Goal: Transaction & Acquisition: Purchase product/service

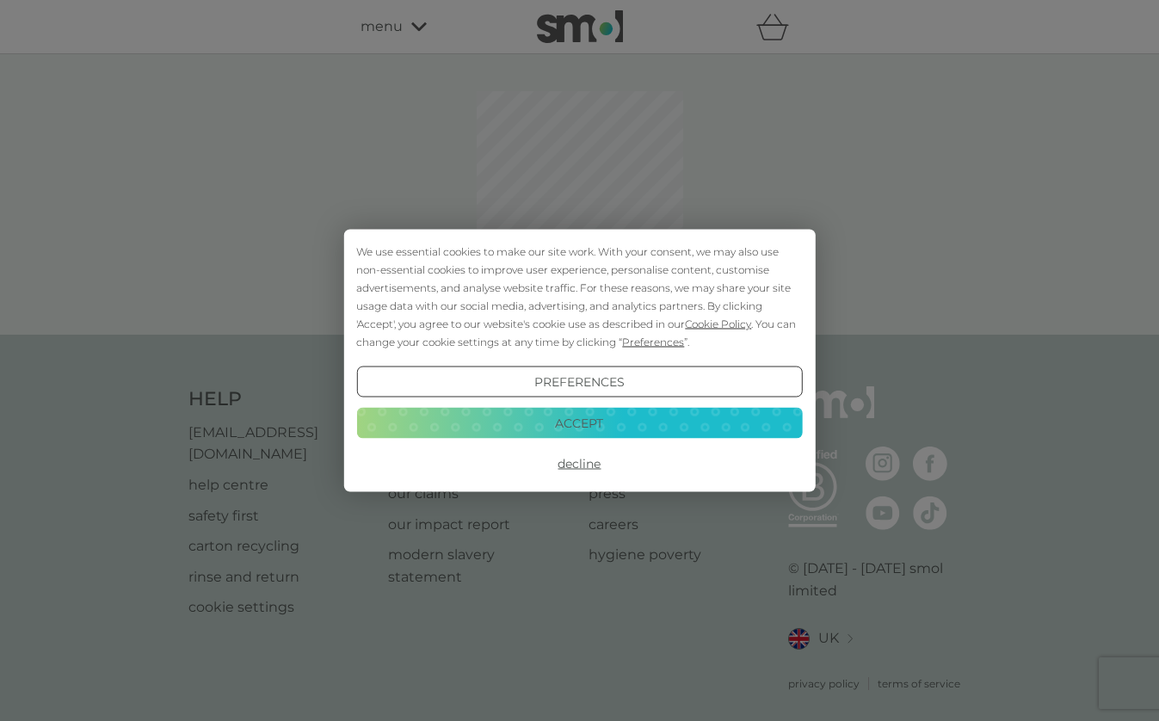
click at [589, 425] on button "Accept" at bounding box center [579, 422] width 446 height 31
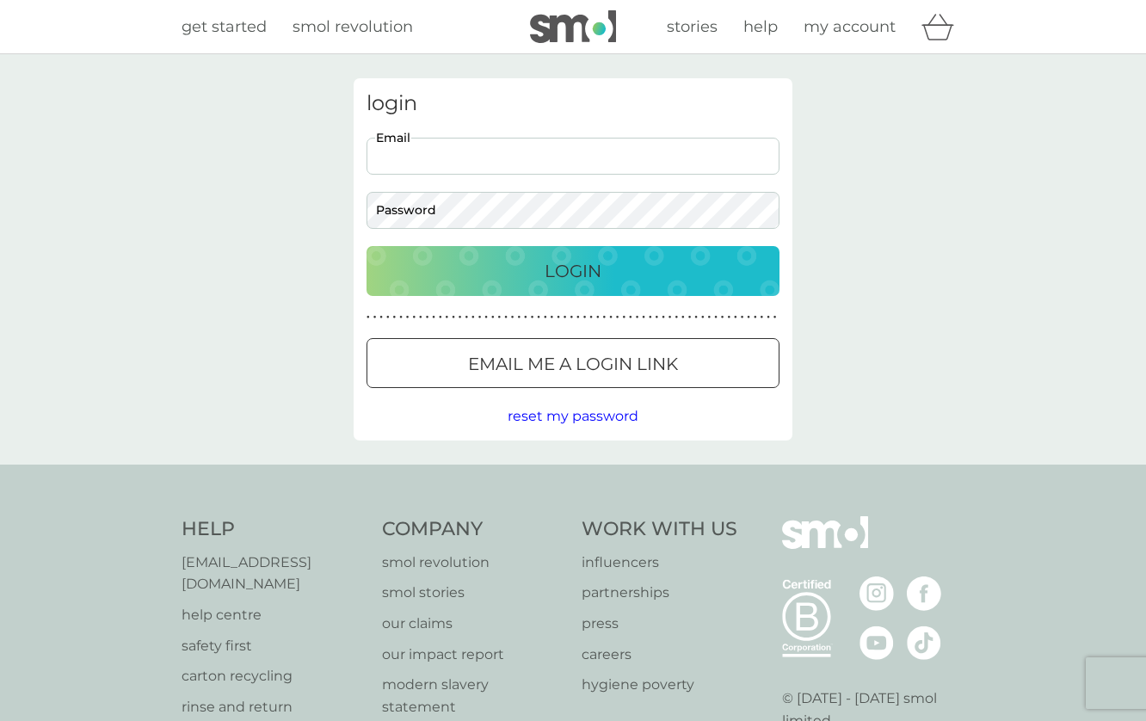
type input "[PERSON_NAME][EMAIL_ADDRESS][DOMAIN_NAME]"
click at [510, 263] on div "Login" at bounding box center [573, 271] width 379 height 28
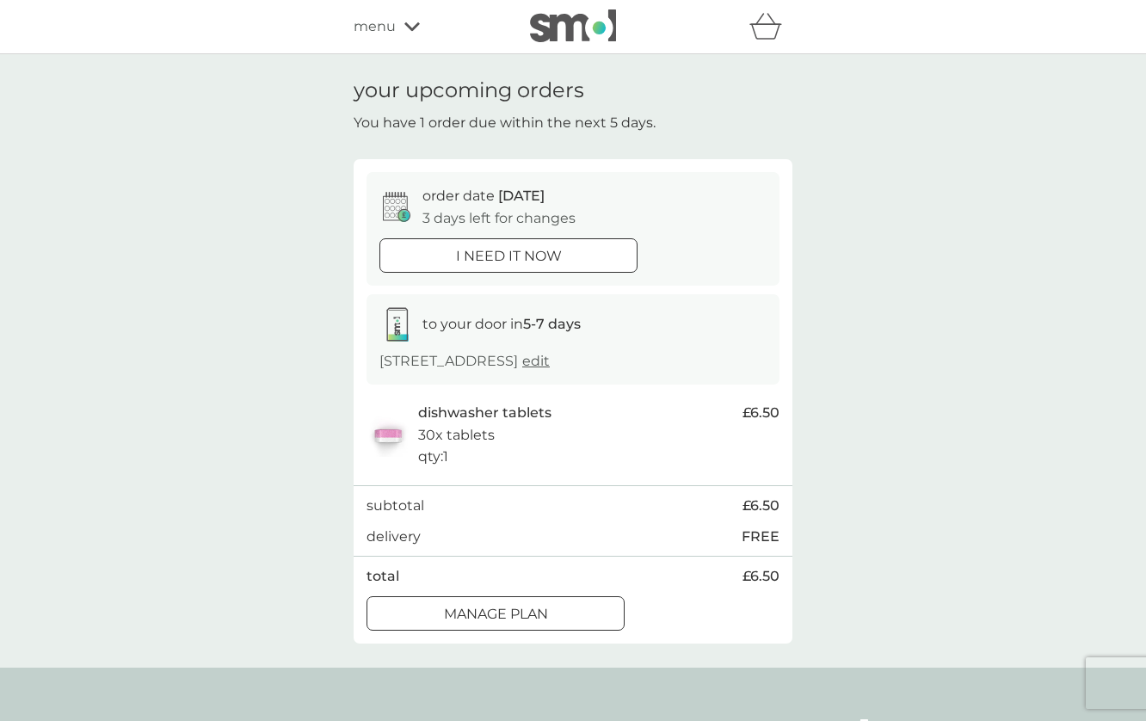
click at [417, 23] on icon at bounding box center [411, 27] width 15 height 10
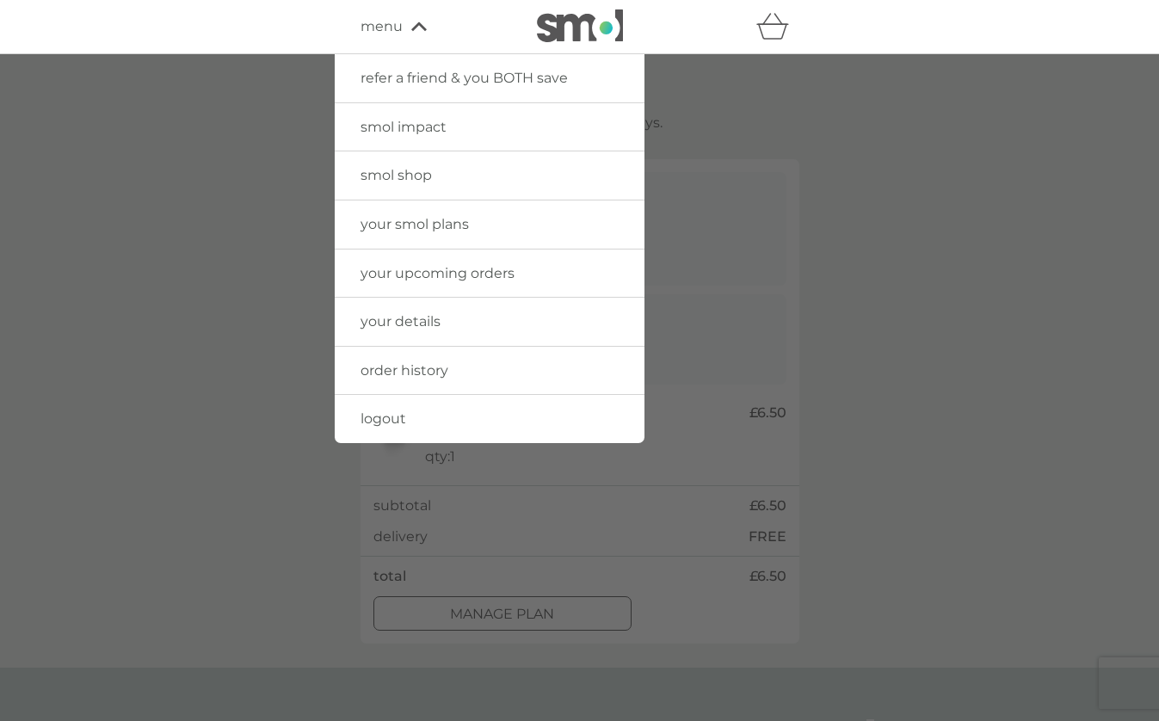
click at [426, 220] on span "your smol plans" at bounding box center [415, 224] width 108 height 16
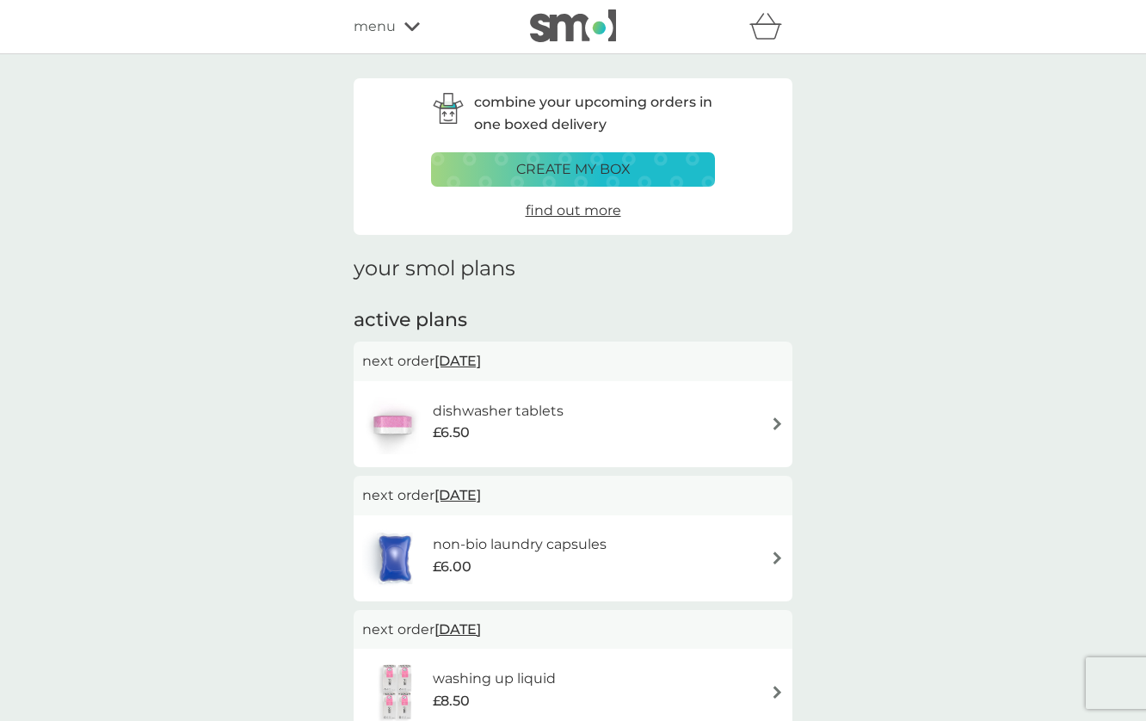
click at [411, 28] on icon at bounding box center [411, 27] width 15 height 10
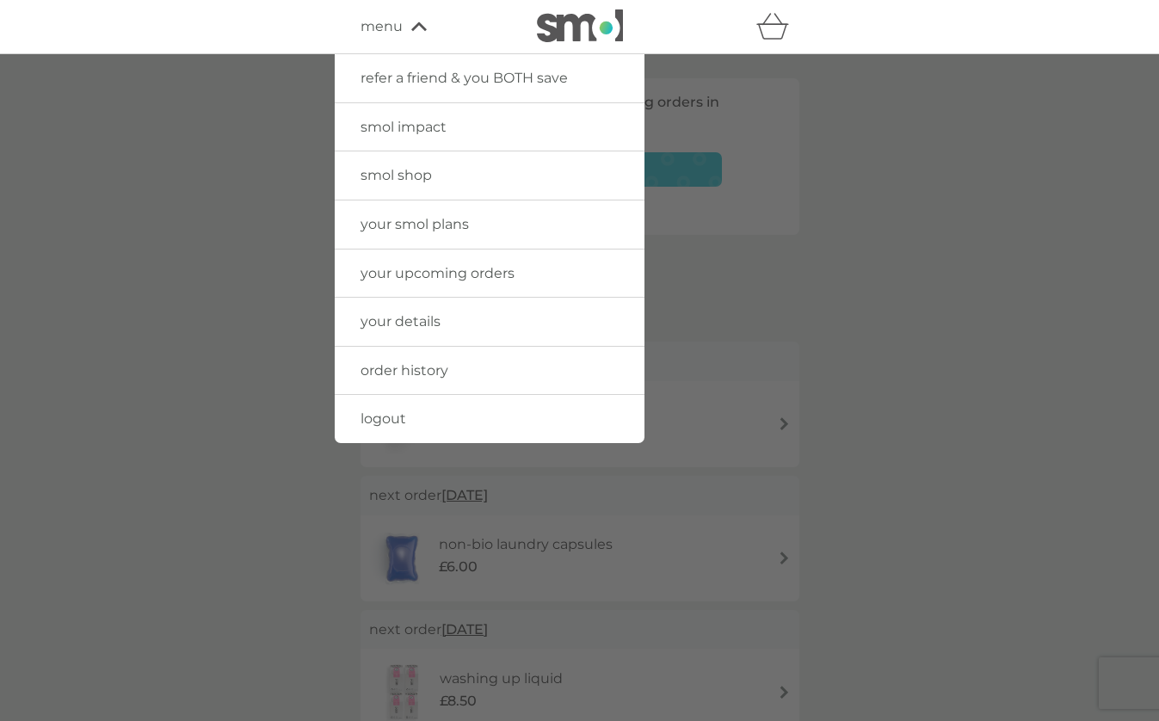
click at [427, 171] on span "smol shop" at bounding box center [396, 175] width 71 height 16
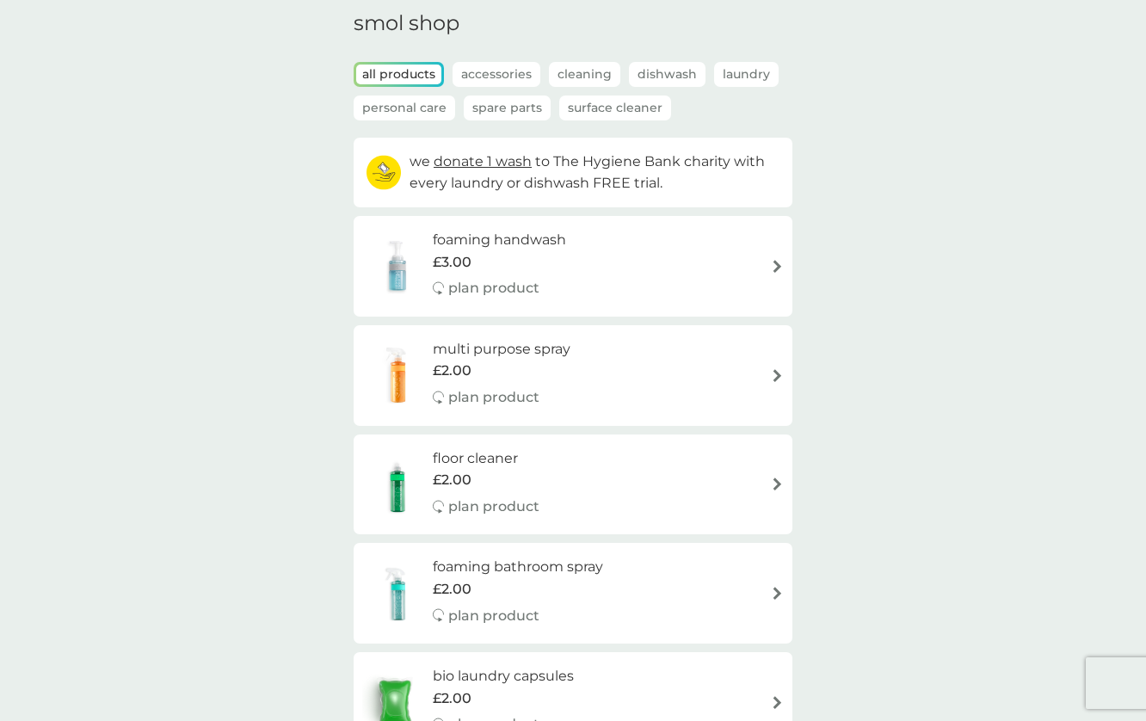
scroll to position [103, 0]
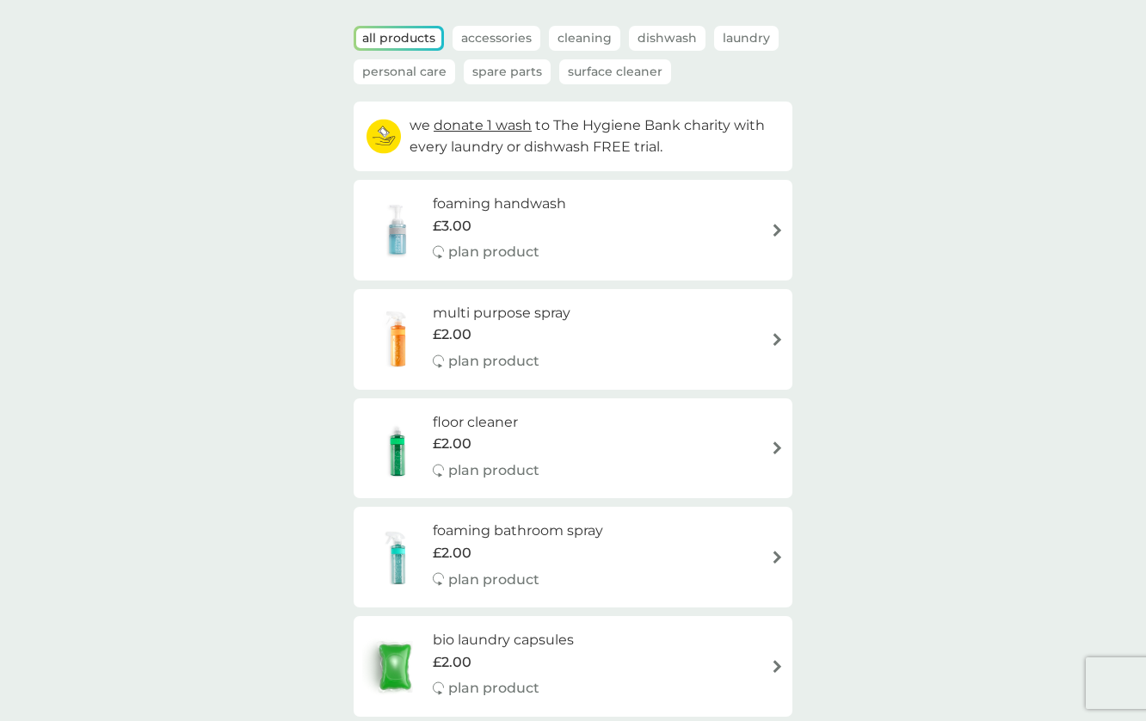
click at [747, 333] on div "multi purpose spray £2.00 plan product" at bounding box center [573, 339] width 422 height 75
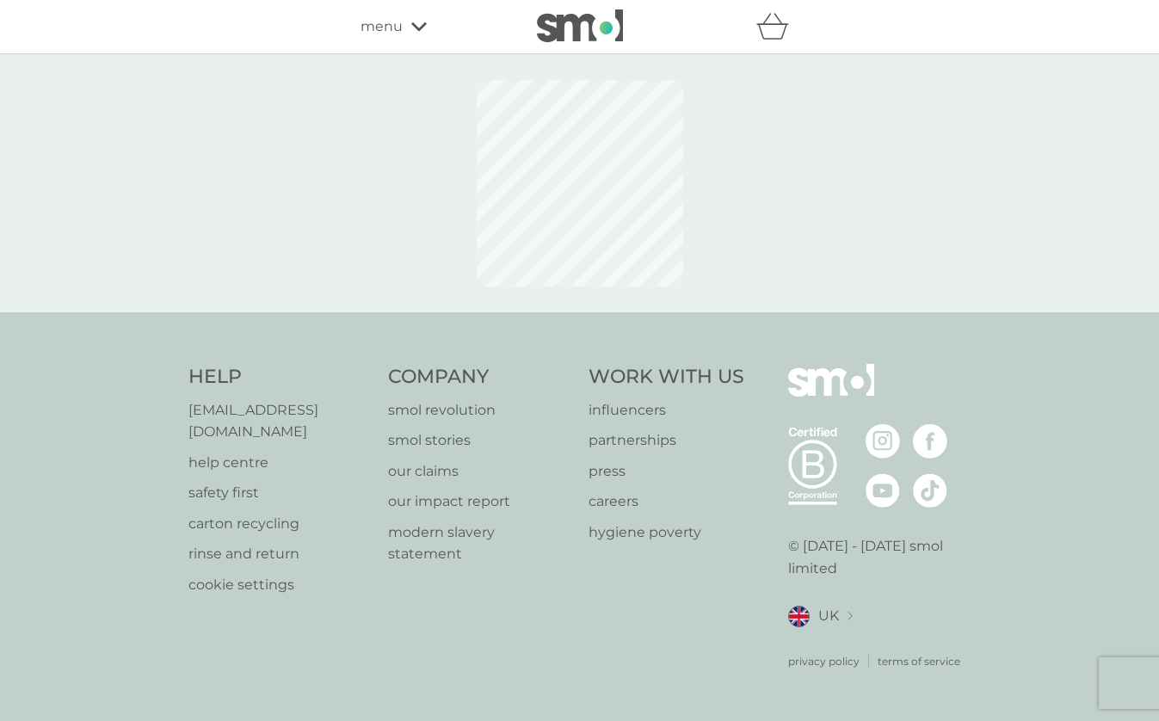
select select "112"
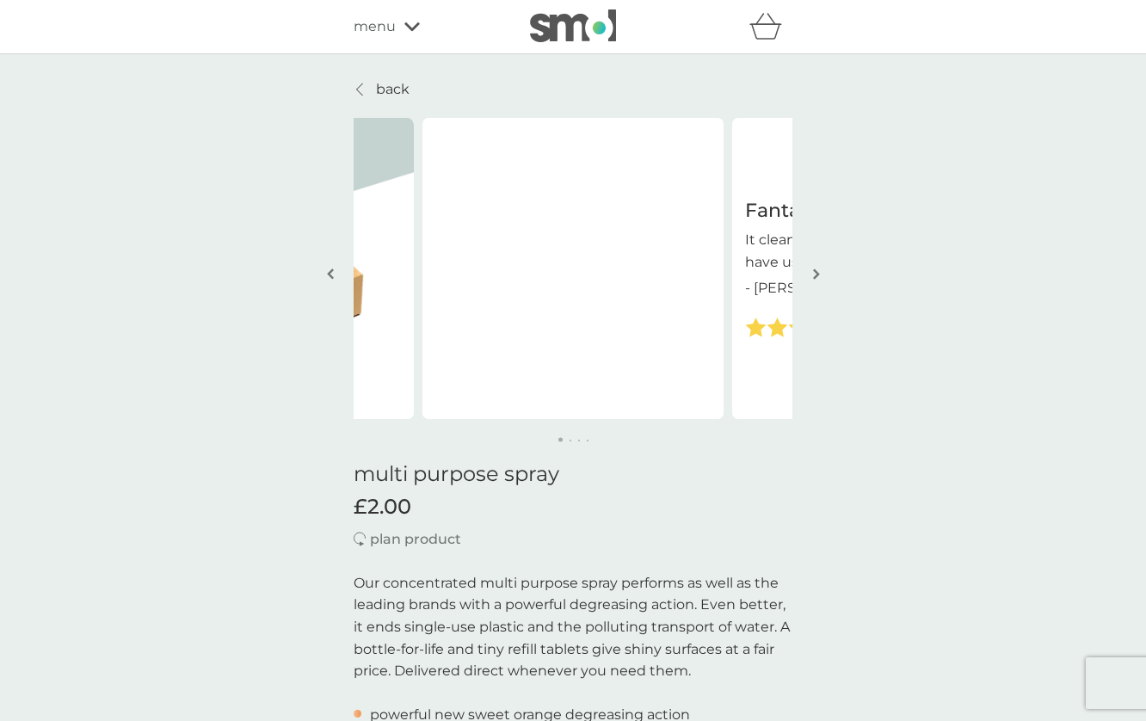
click at [812, 269] on button "button" at bounding box center [816, 275] width 13 height 86
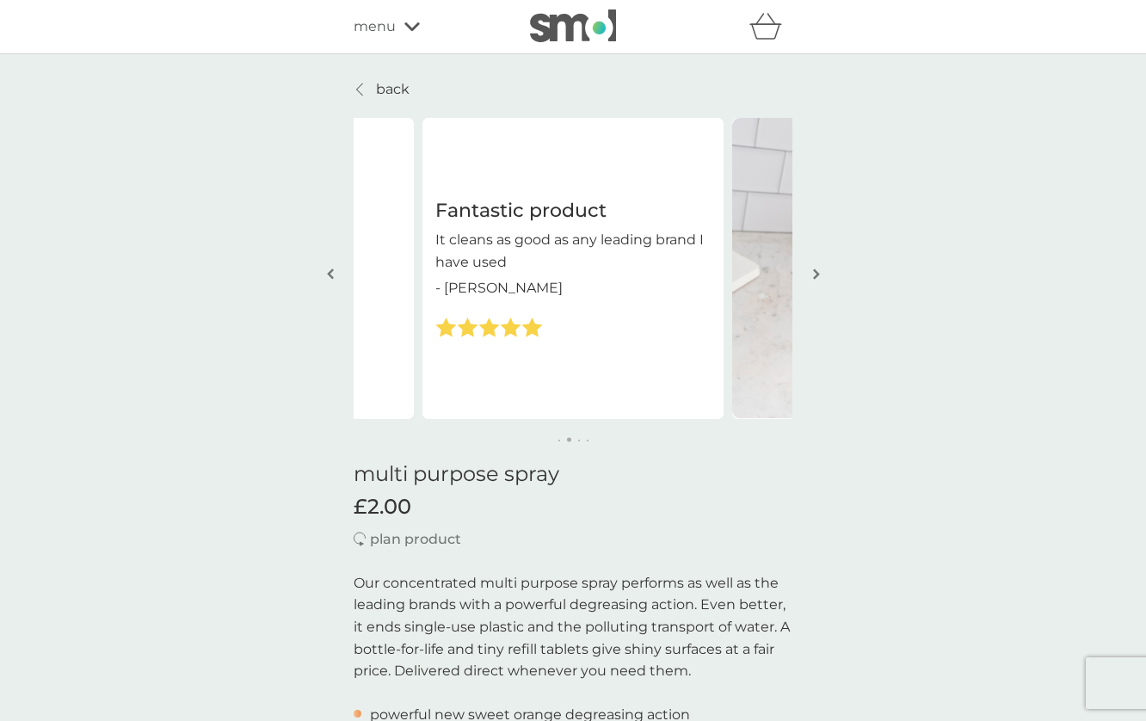
click at [813, 273] on img "button" at bounding box center [816, 274] width 7 height 13
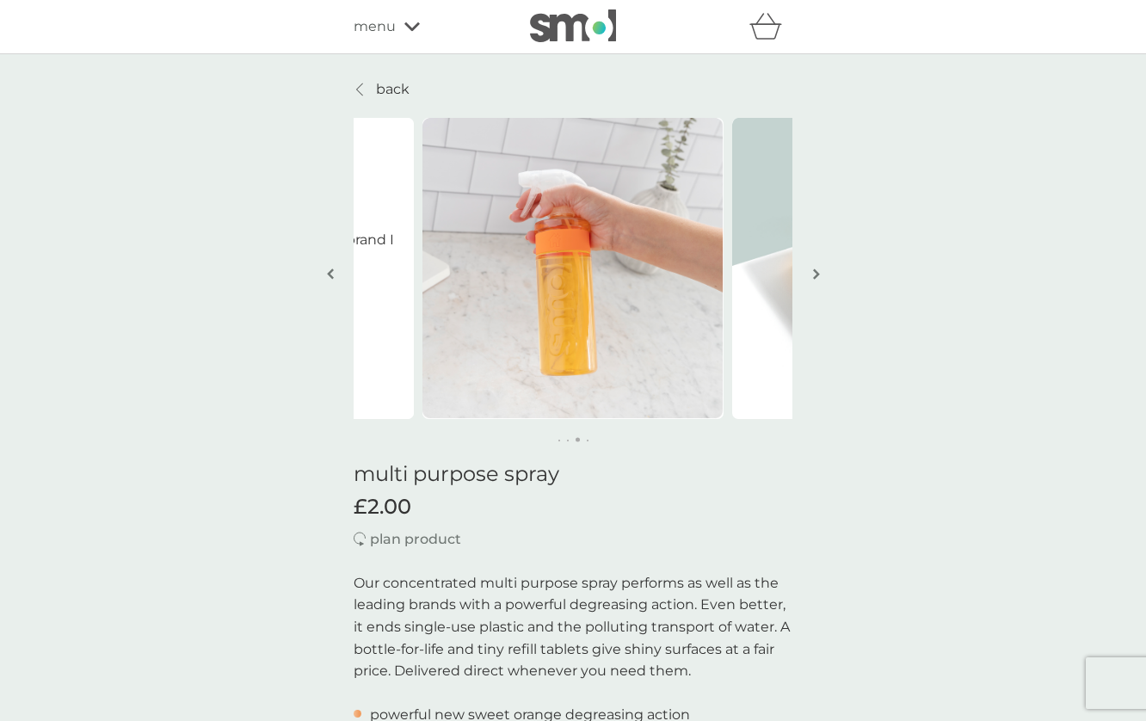
click at [381, 82] on p "back" at bounding box center [393, 89] width 34 height 22
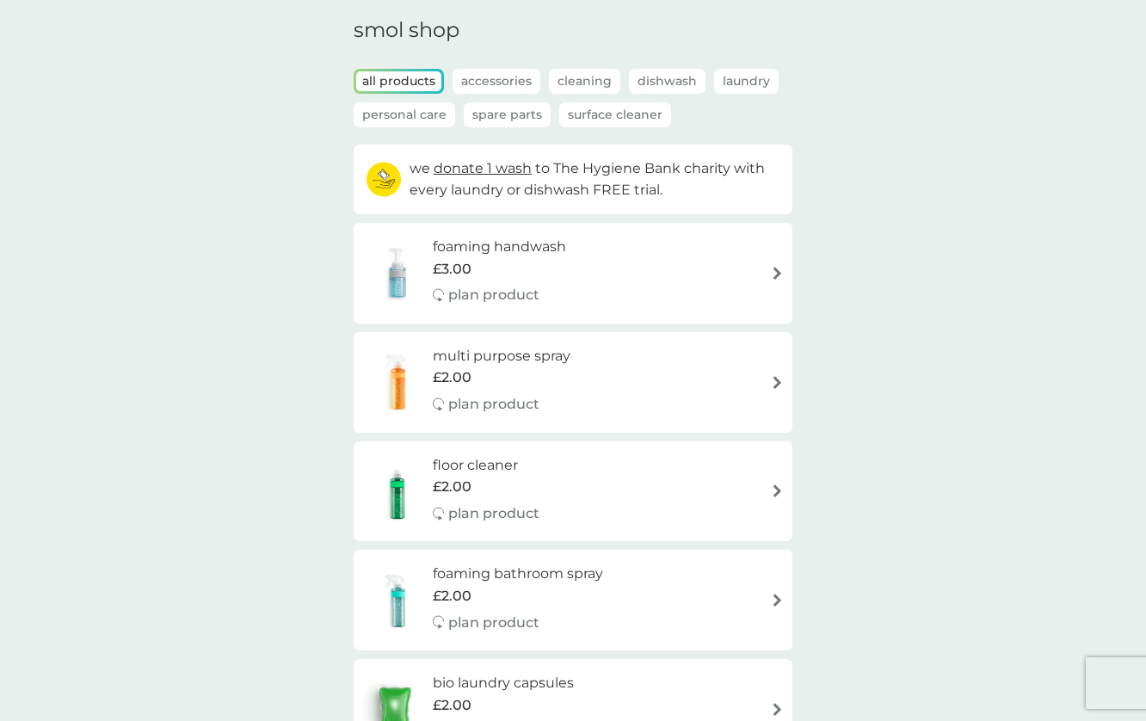
scroll to position [57, 0]
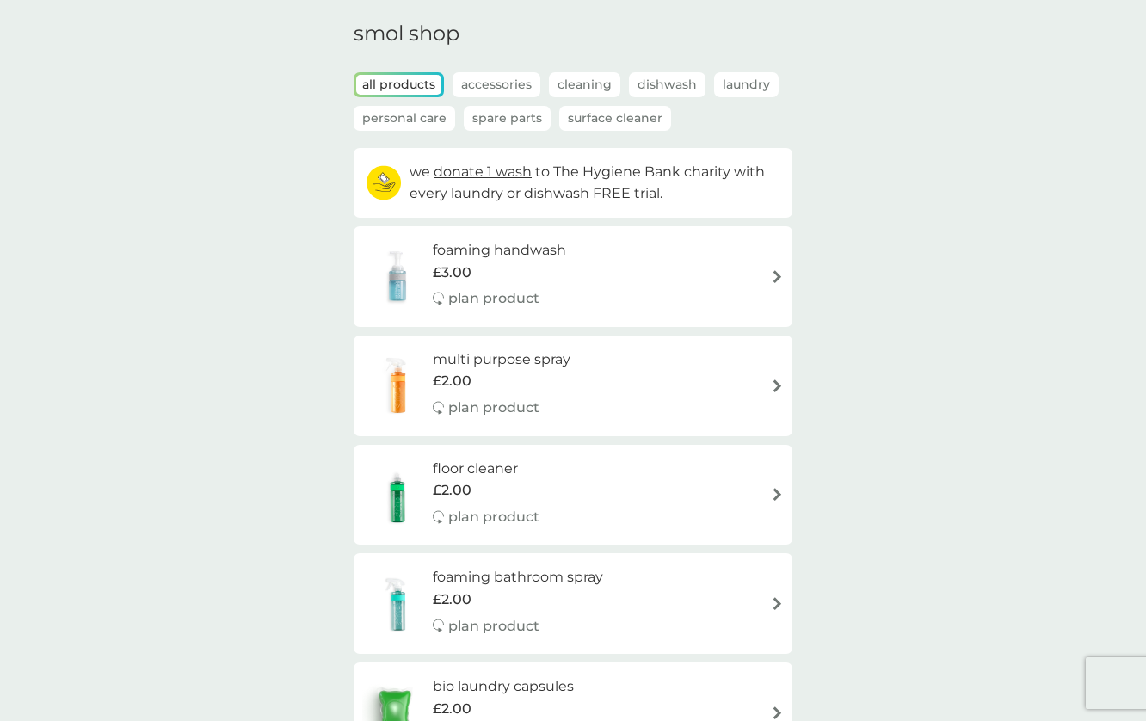
click at [600, 85] on p "Cleaning" at bounding box center [584, 84] width 71 height 25
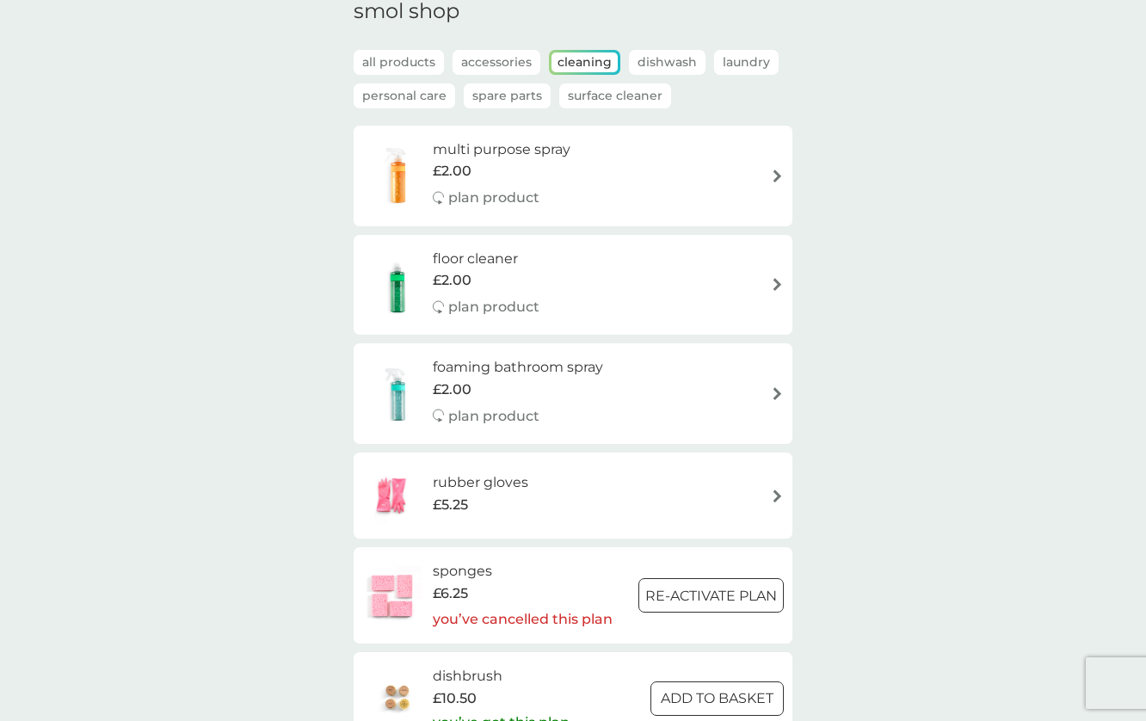
scroll to position [76, 0]
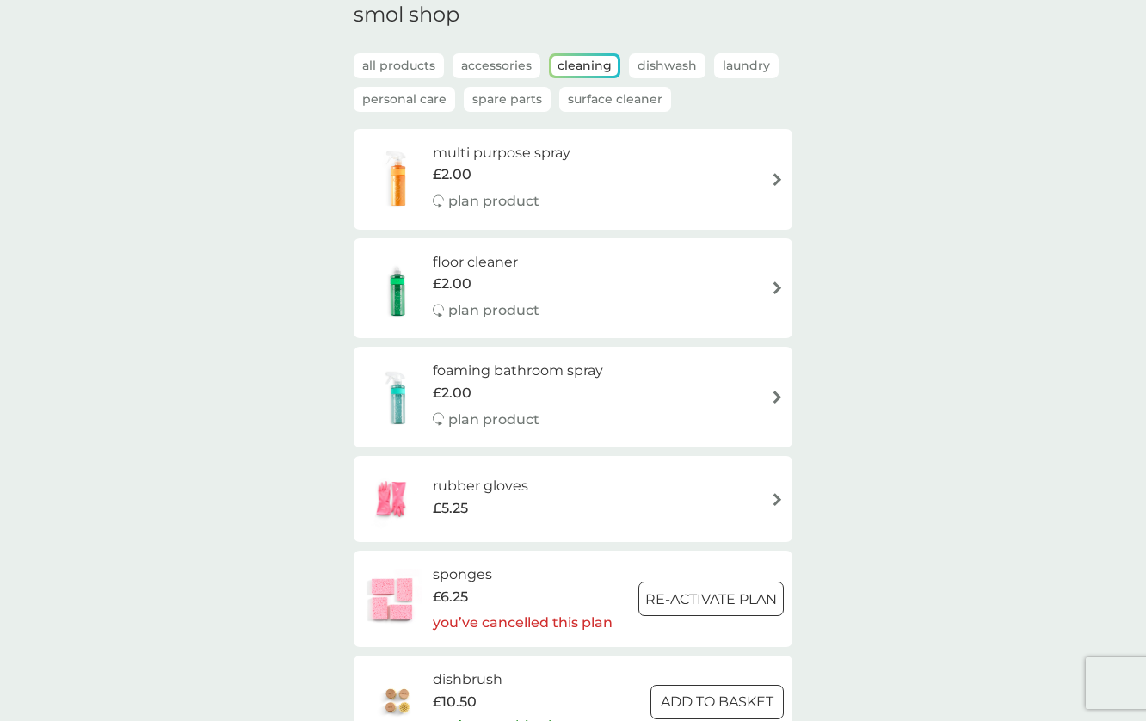
click at [641, 101] on p "Surface Cleaner" at bounding box center [615, 99] width 112 height 25
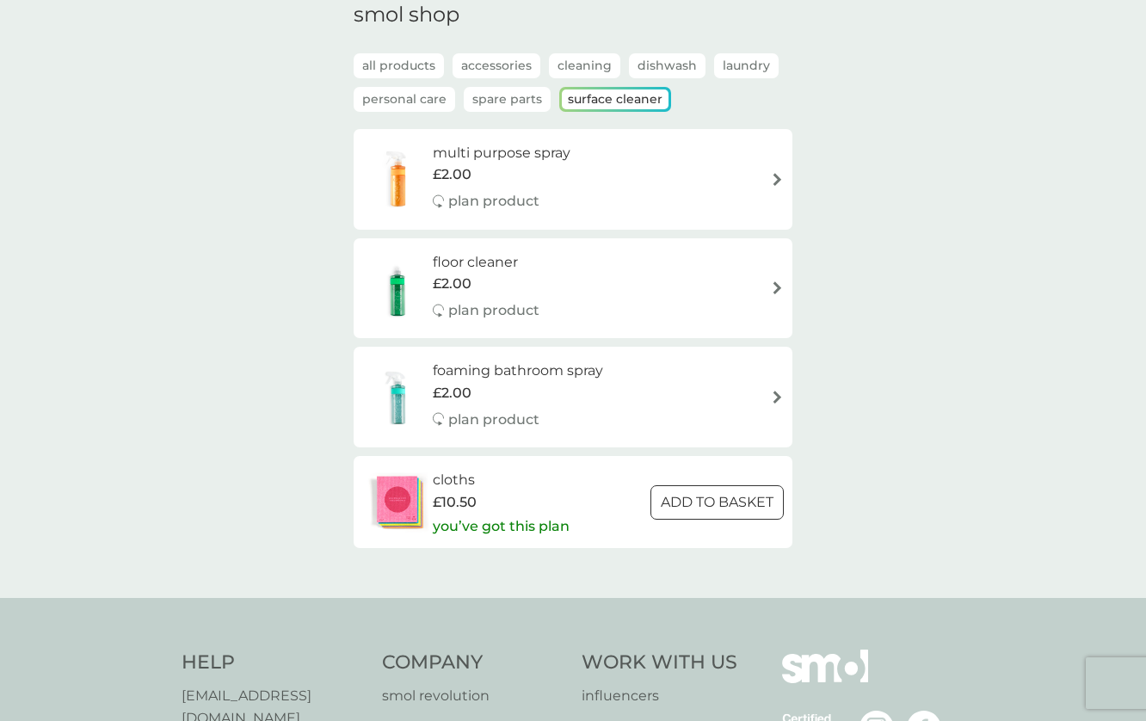
click at [775, 175] on img at bounding box center [777, 179] width 13 height 13
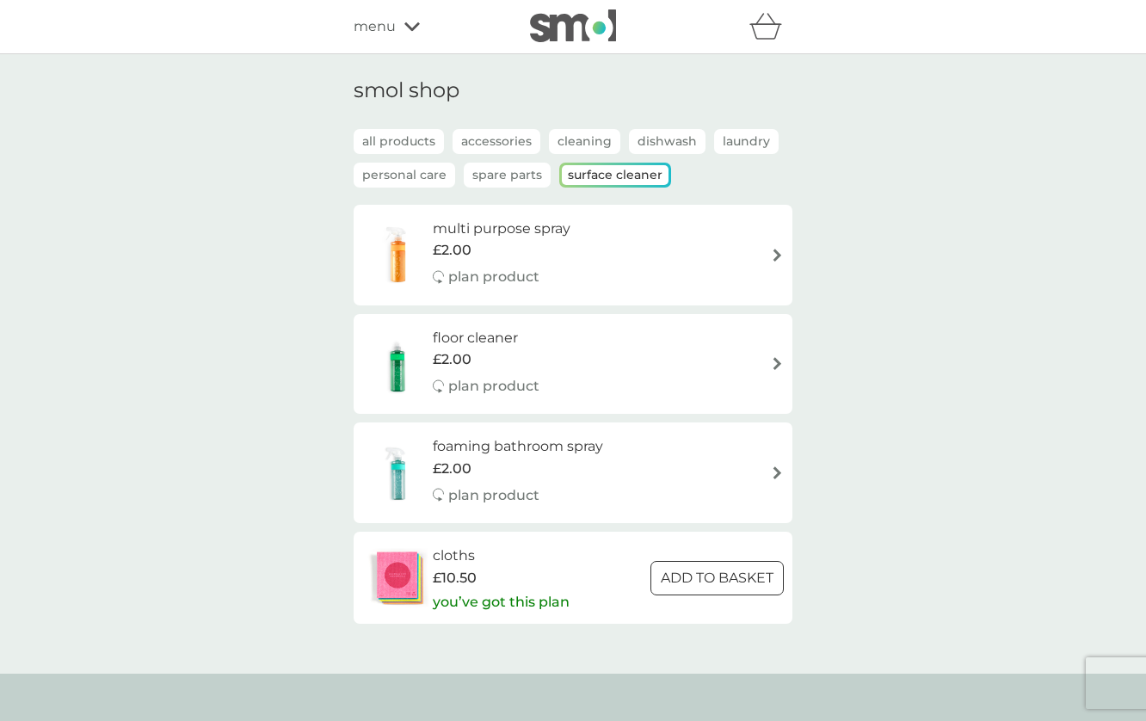
select select "112"
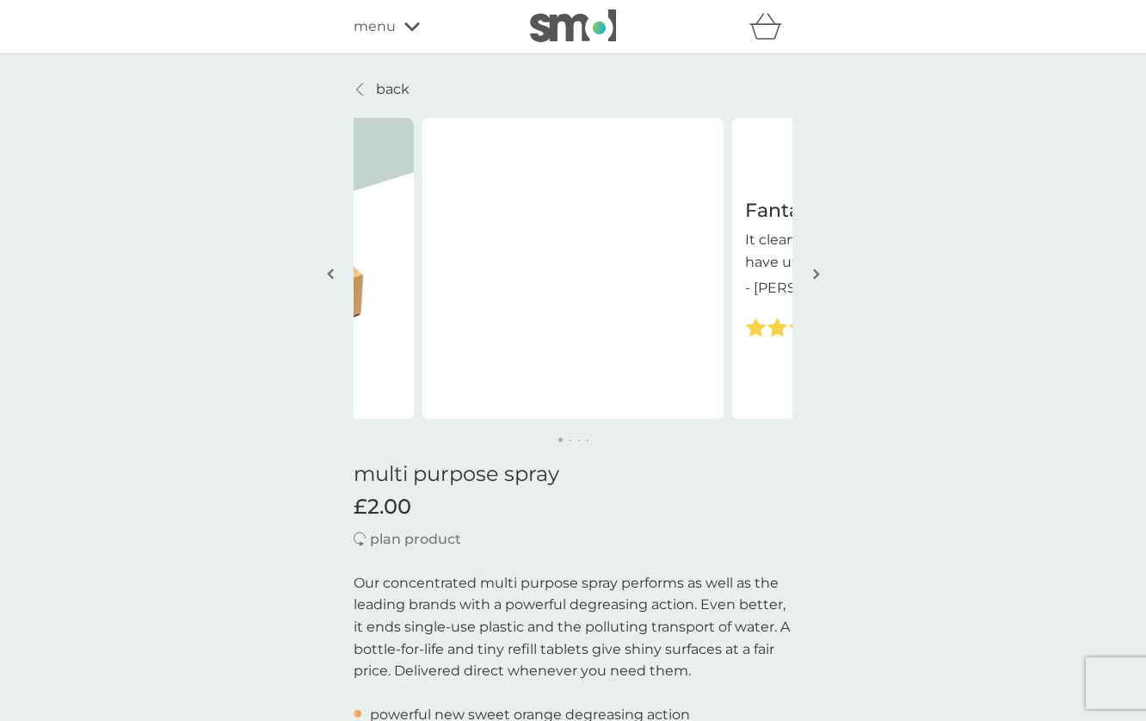
click at [409, 22] on icon at bounding box center [411, 27] width 15 height 10
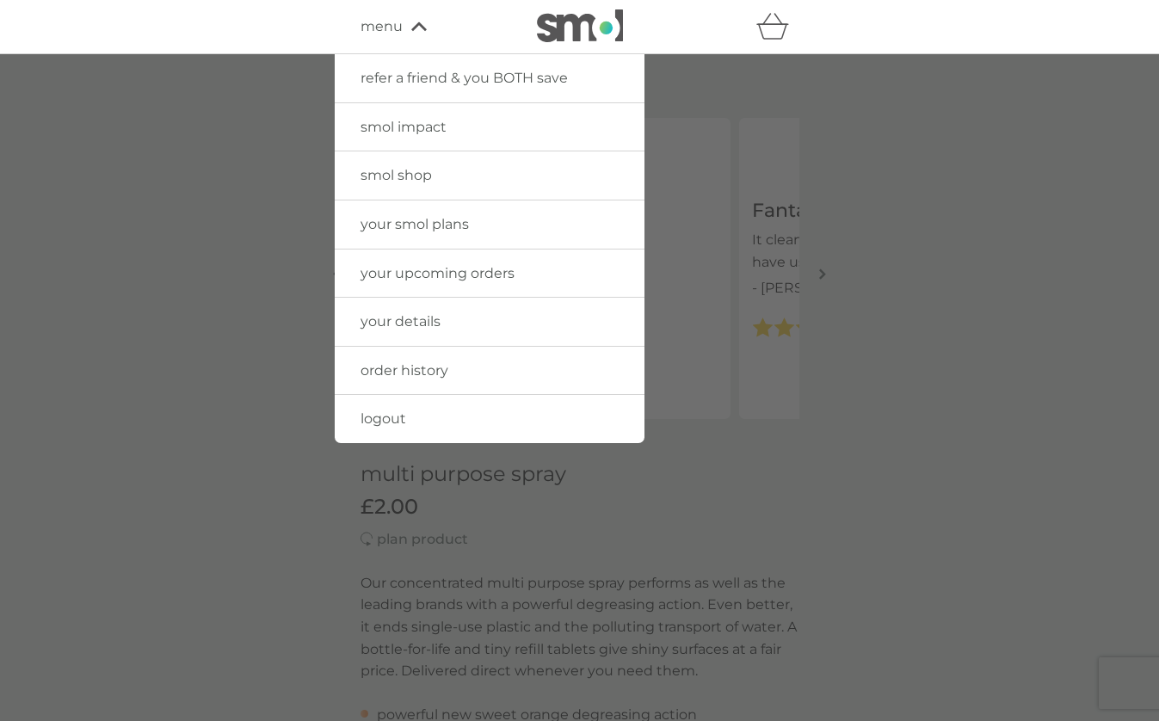
click at [781, 451] on div at bounding box center [579, 414] width 1159 height 721
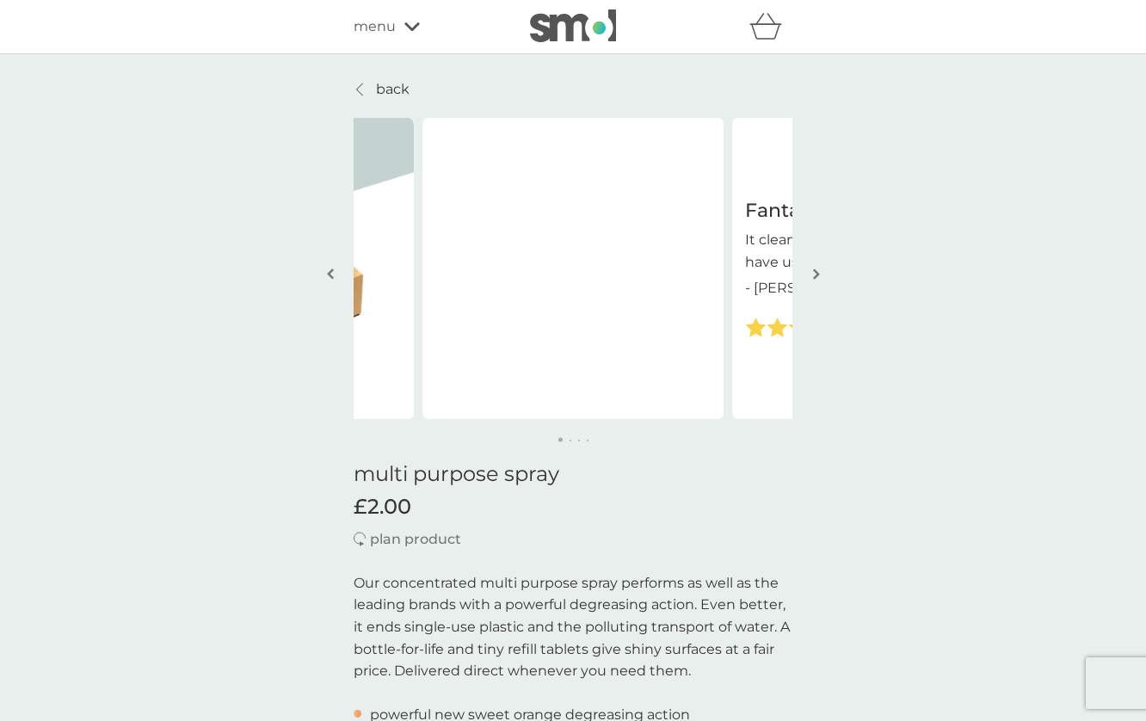
click at [355, 86] on div at bounding box center [361, 90] width 12 height 14
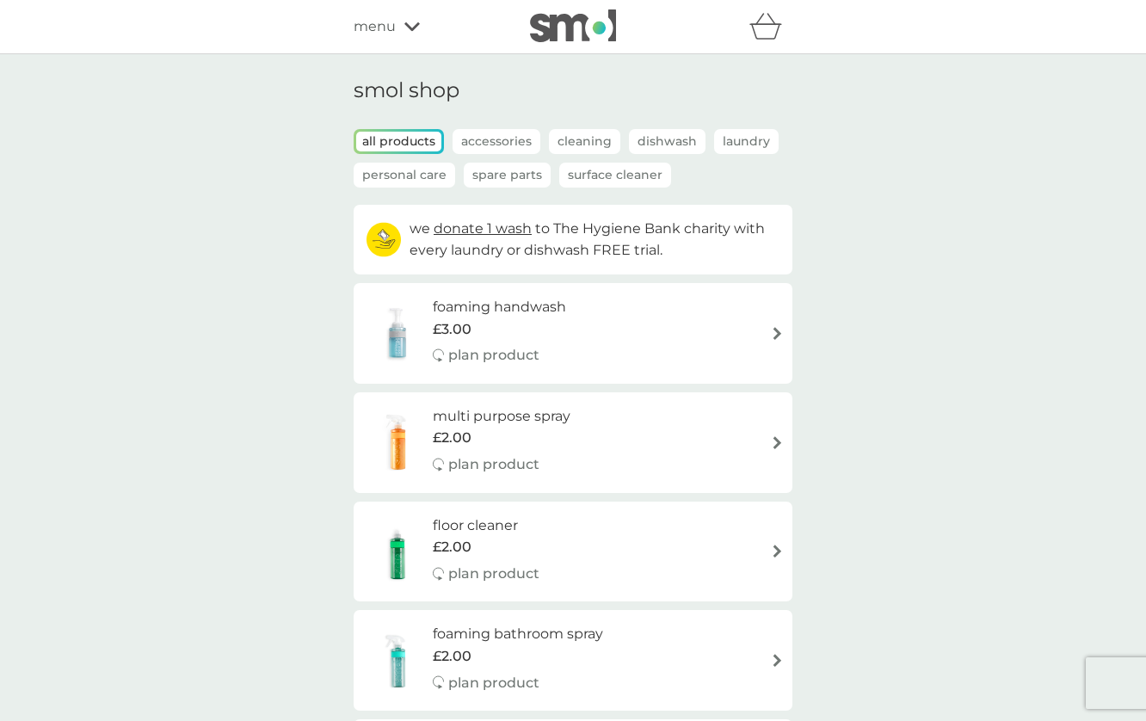
click at [412, 23] on icon at bounding box center [411, 27] width 15 height 10
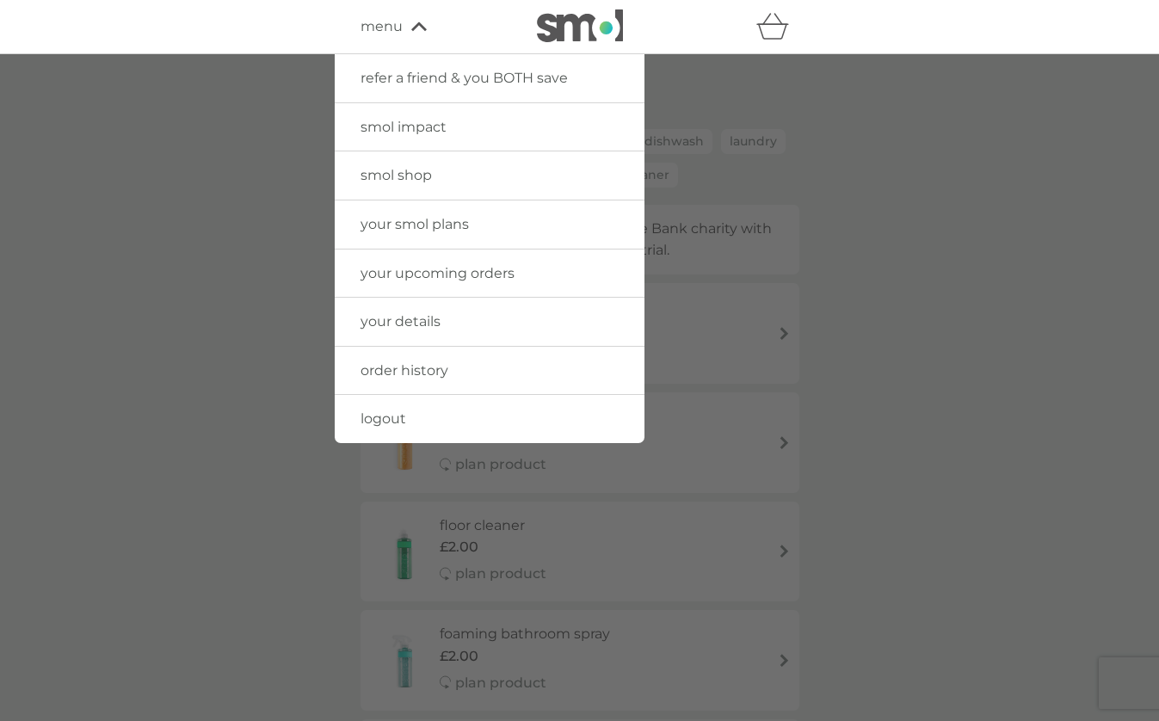
click at [419, 176] on span "smol shop" at bounding box center [396, 175] width 71 height 16
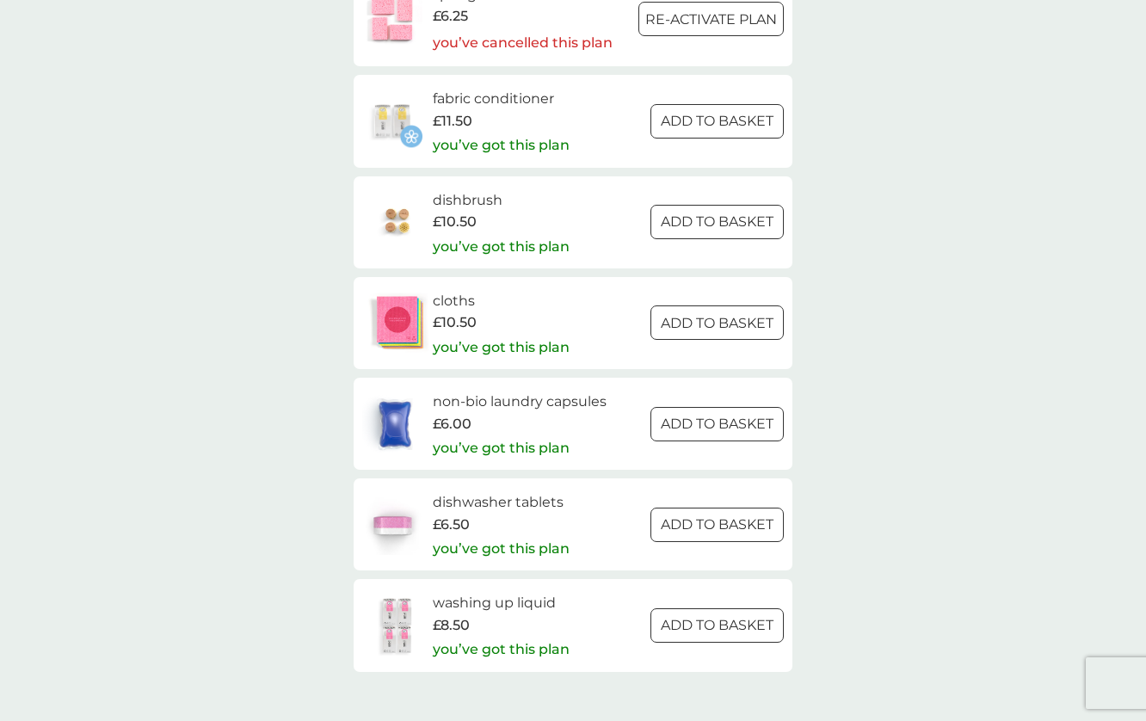
scroll to position [2331, 0]
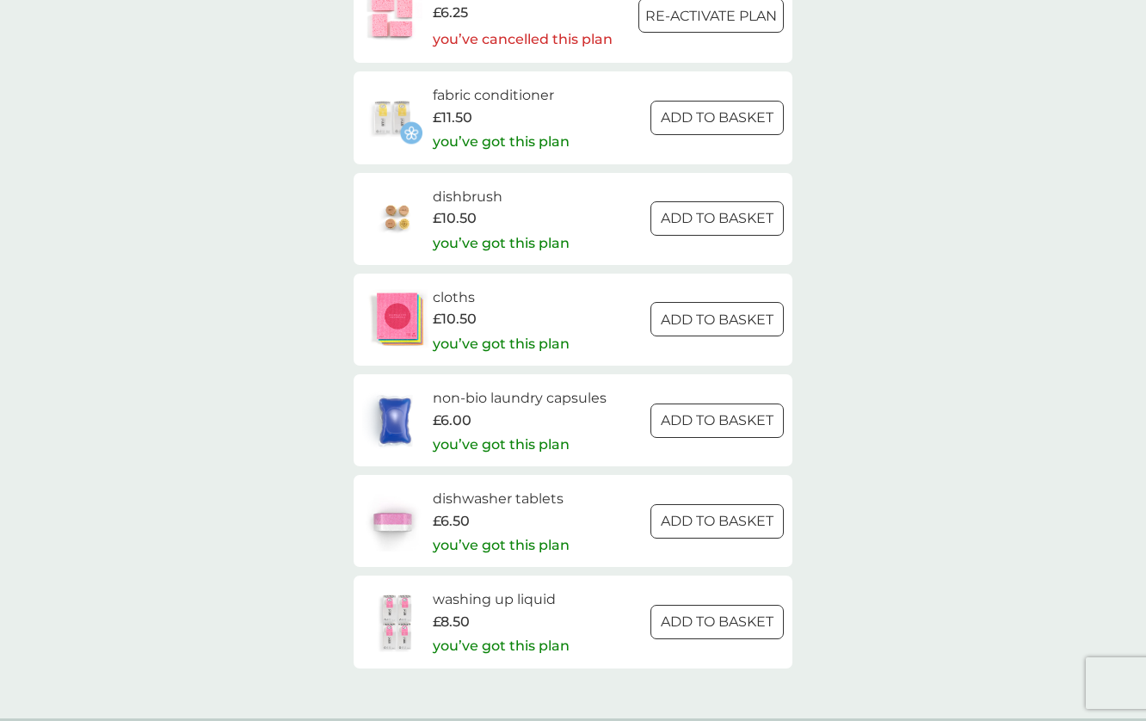
click at [507, 589] on div "washing up liquid £8.50 you’ve got this plan" at bounding box center [501, 622] width 137 height 66
click at [602, 611] on div "washing up liquid £8.50 you’ve got this plan ADD TO BASKET" at bounding box center [573, 622] width 422 height 66
click at [504, 635] on p "you’ve got this plan" at bounding box center [501, 646] width 137 height 22
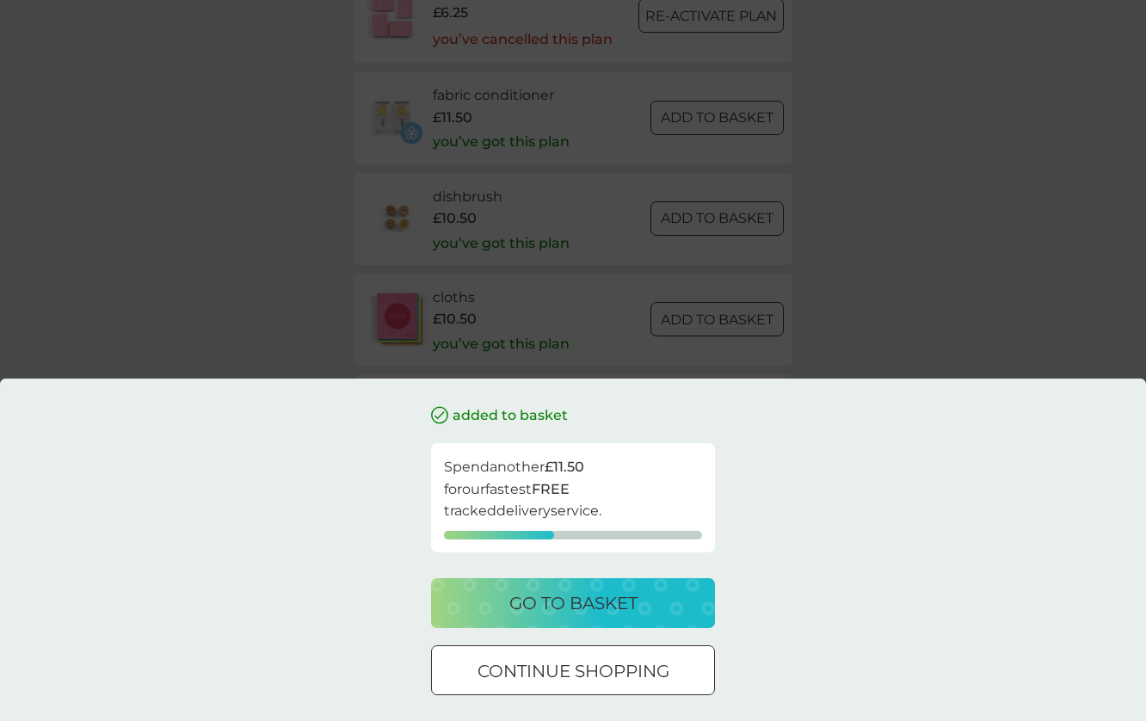
click at [908, 346] on div "added to basket Spend another £11.50 for our fastest FREE tracked delivery serv…" at bounding box center [573, 360] width 1146 height 721
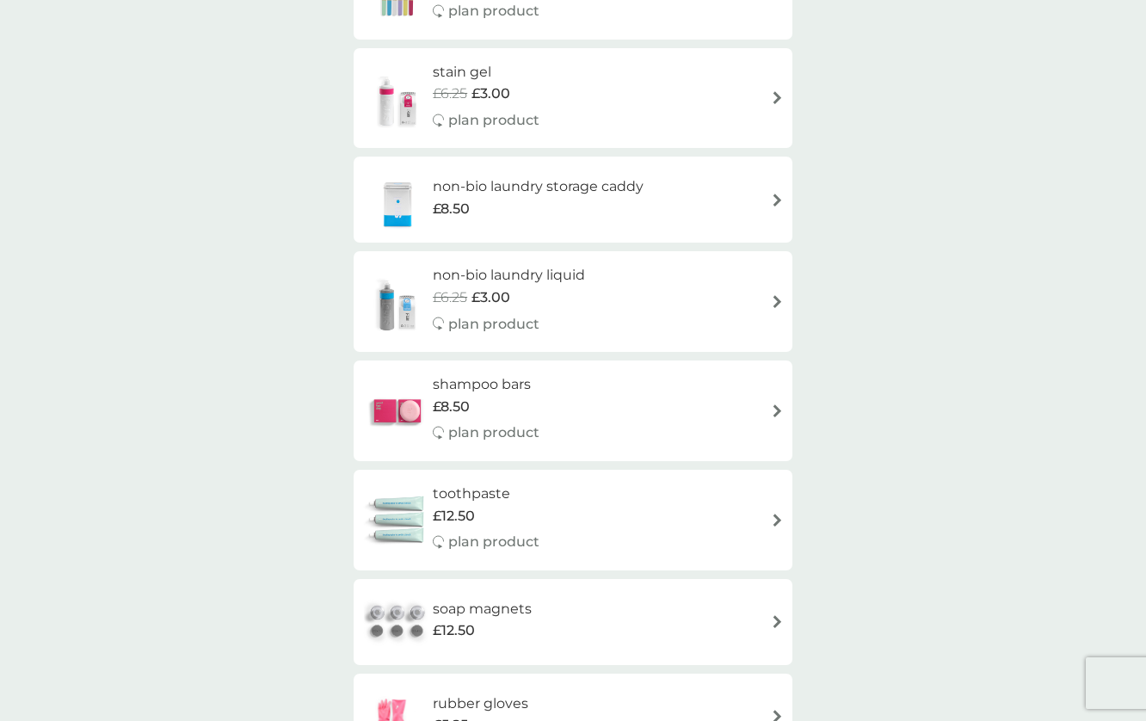
scroll to position [0, 0]
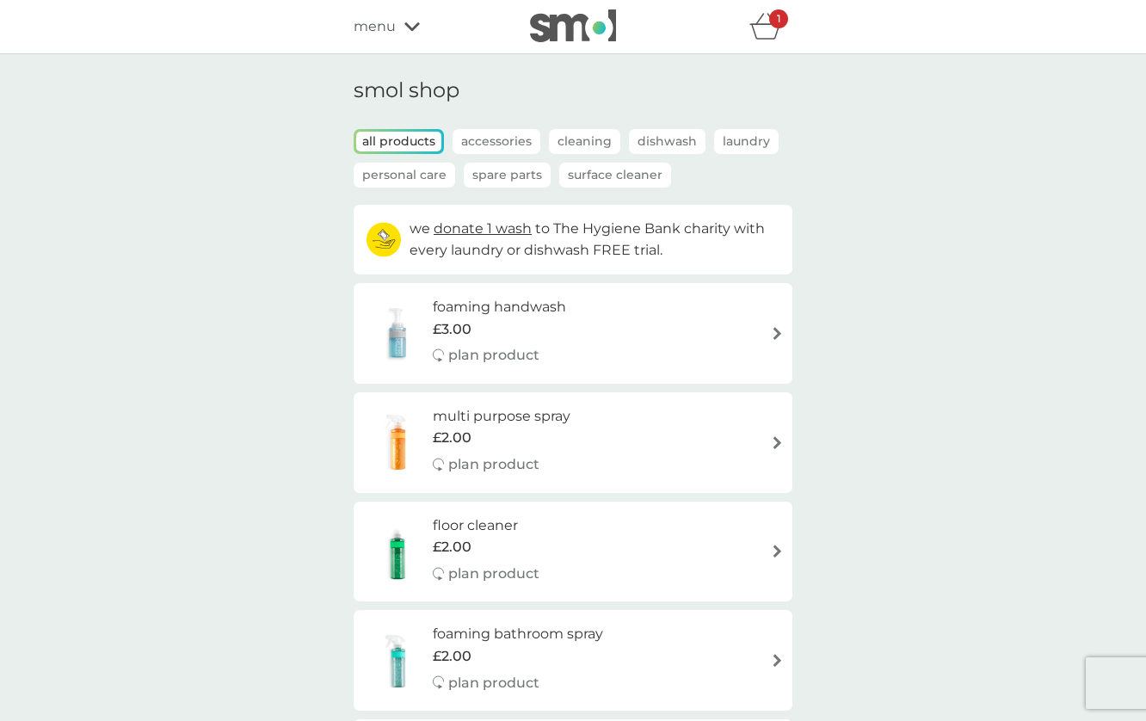
click at [769, 27] on div "1" at bounding box center [778, 18] width 19 height 19
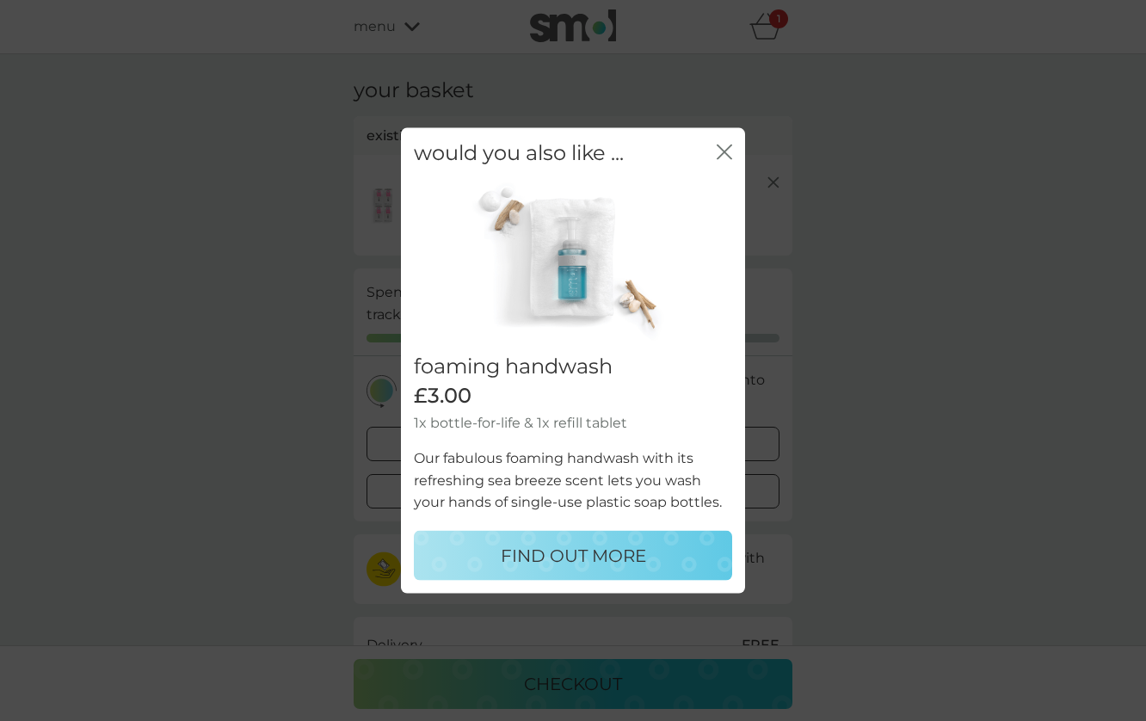
click at [718, 154] on icon "close" at bounding box center [724, 152] width 15 height 15
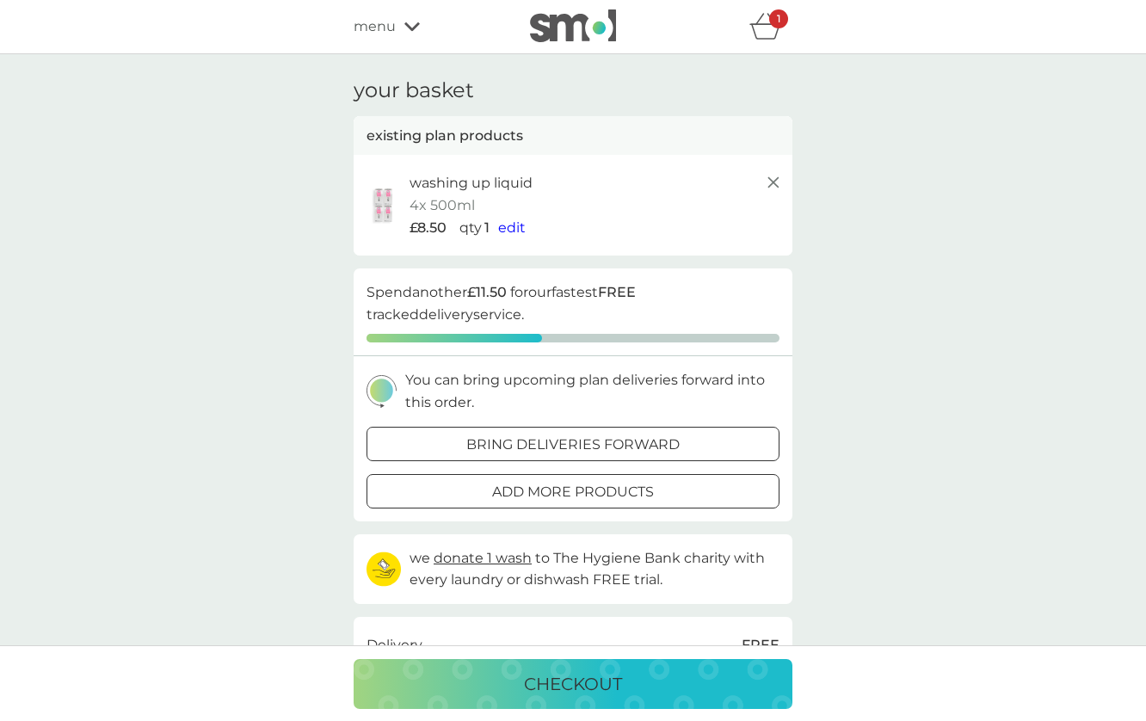
click at [772, 183] on line at bounding box center [774, 182] width 10 height 10
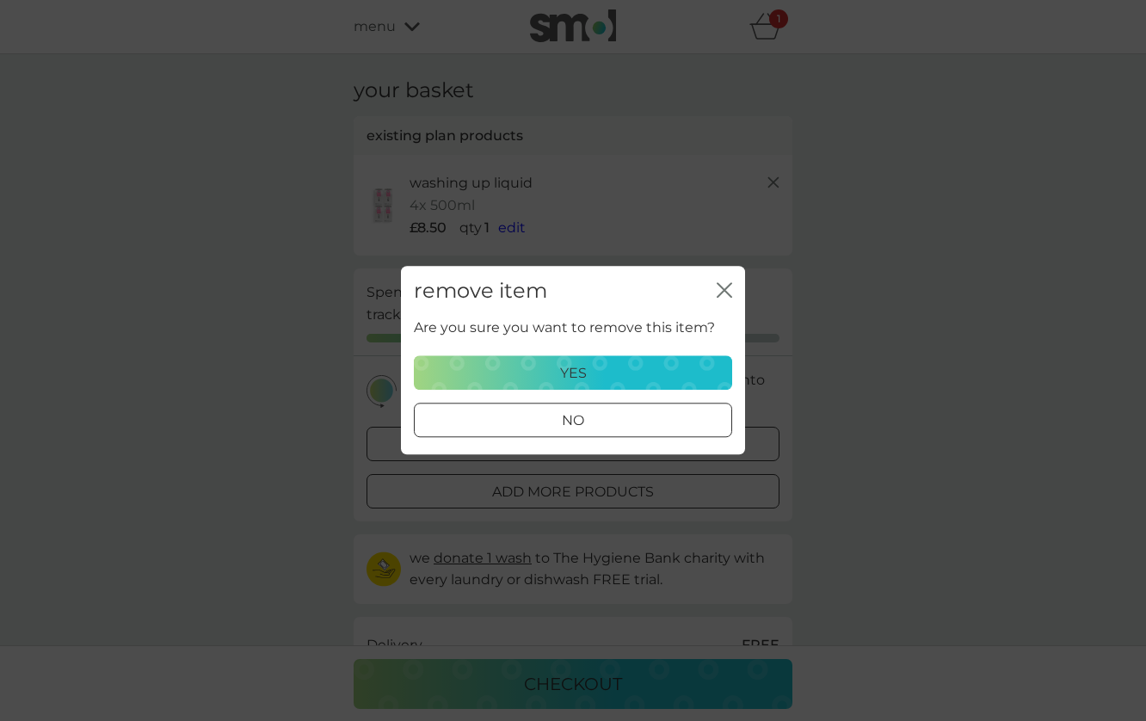
click at [618, 371] on div "yes" at bounding box center [573, 373] width 296 height 22
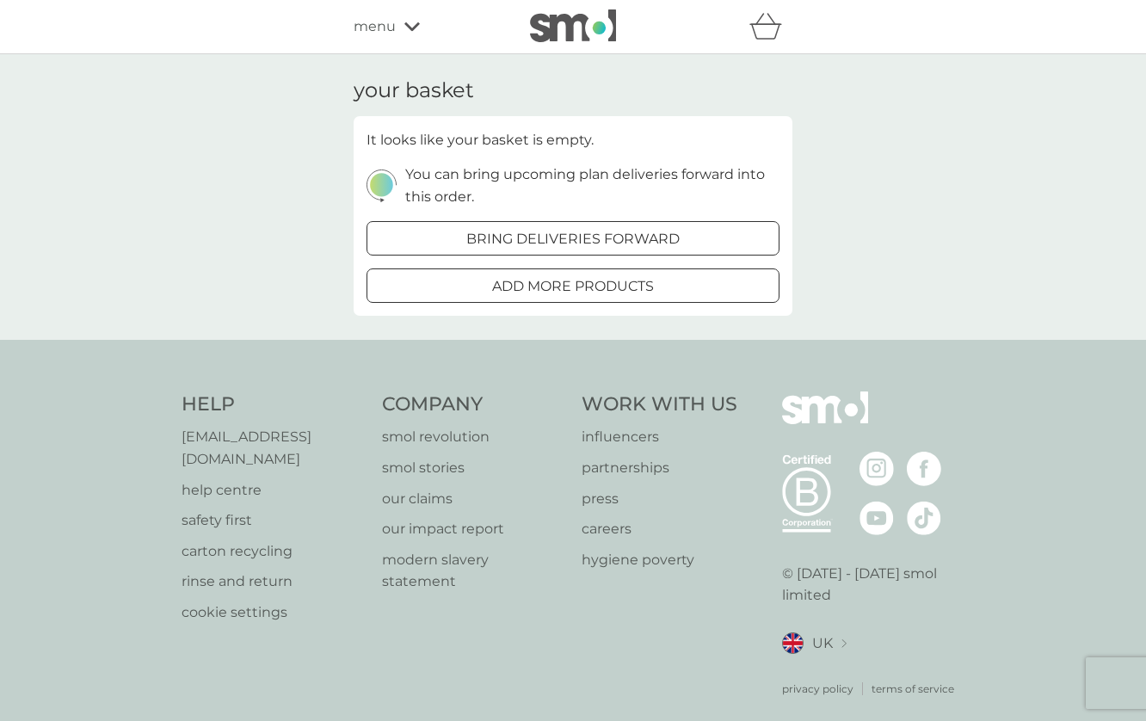
click at [560, 241] on div at bounding box center [573, 239] width 62 height 18
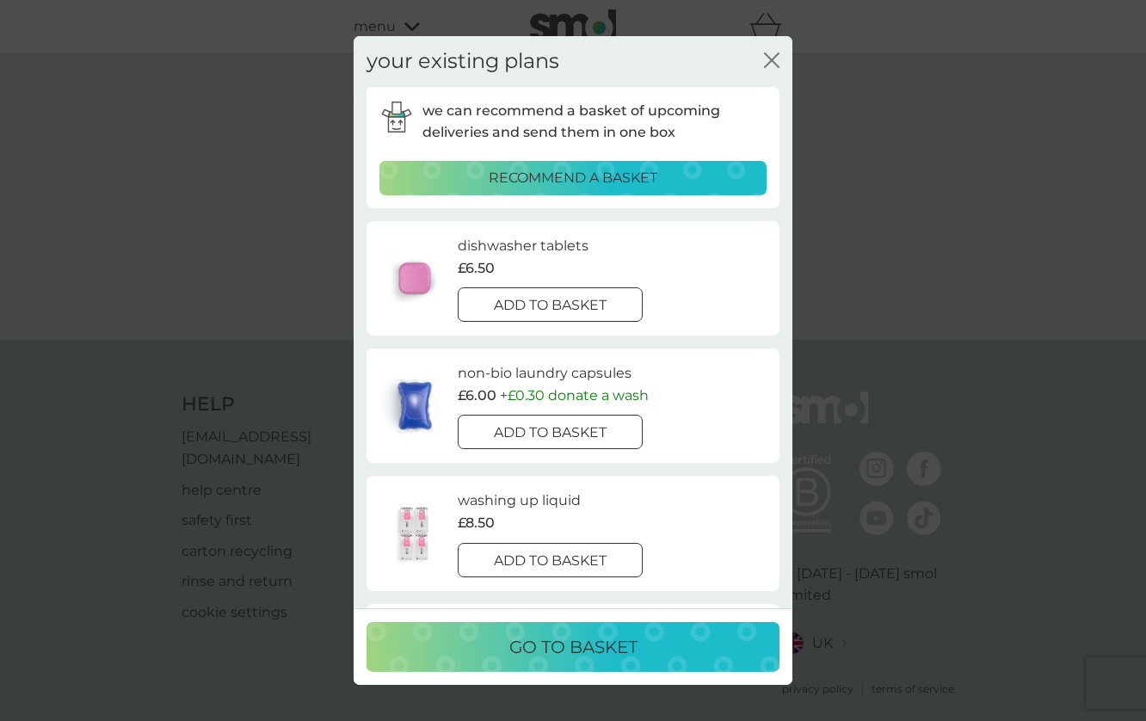
scroll to position [3, 0]
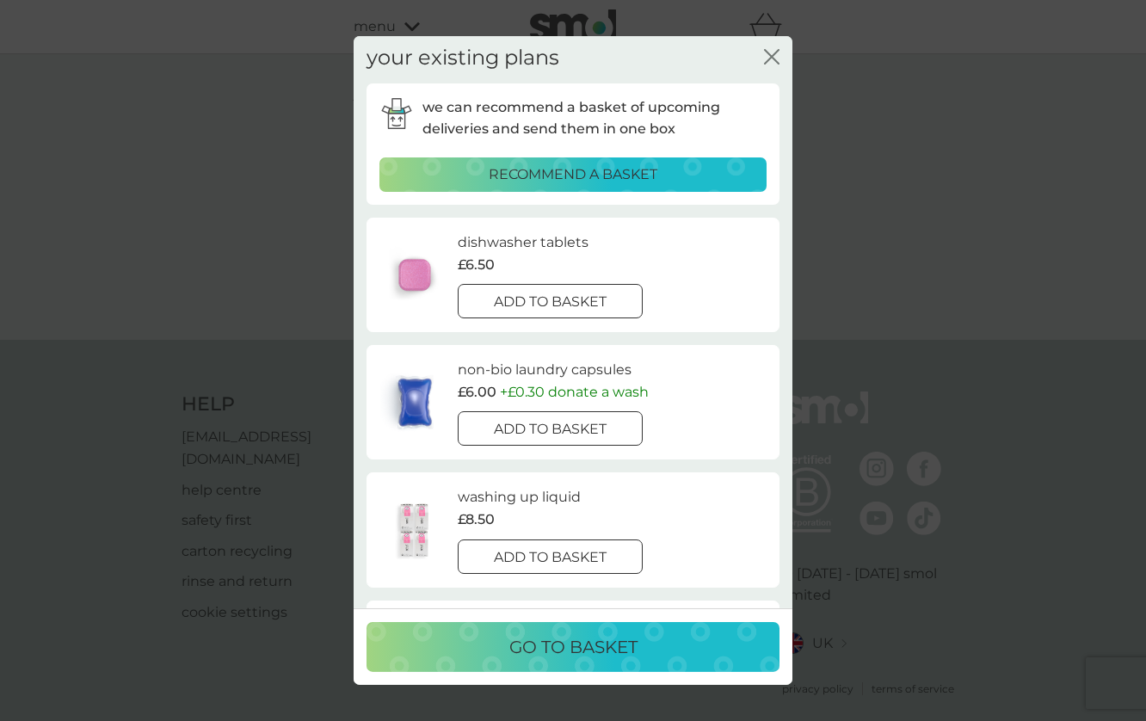
click at [765, 54] on icon "close" at bounding box center [771, 56] width 15 height 15
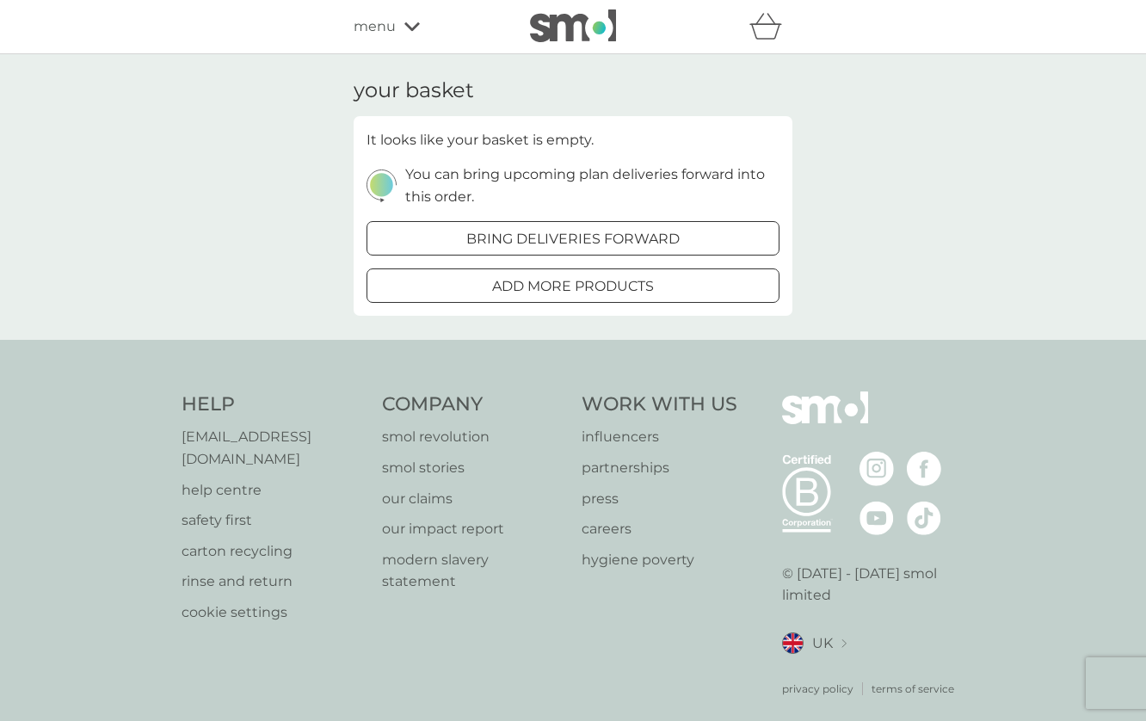
click at [406, 22] on icon at bounding box center [411, 27] width 15 height 10
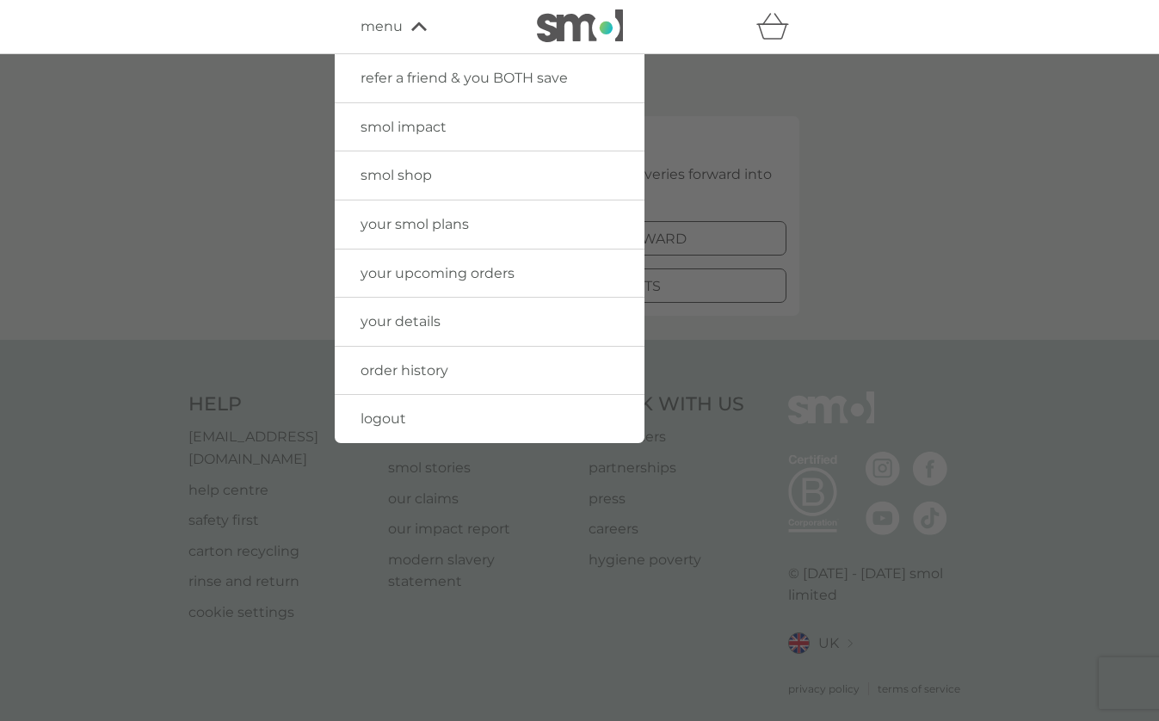
click at [423, 225] on span "your smol plans" at bounding box center [415, 224] width 108 height 16
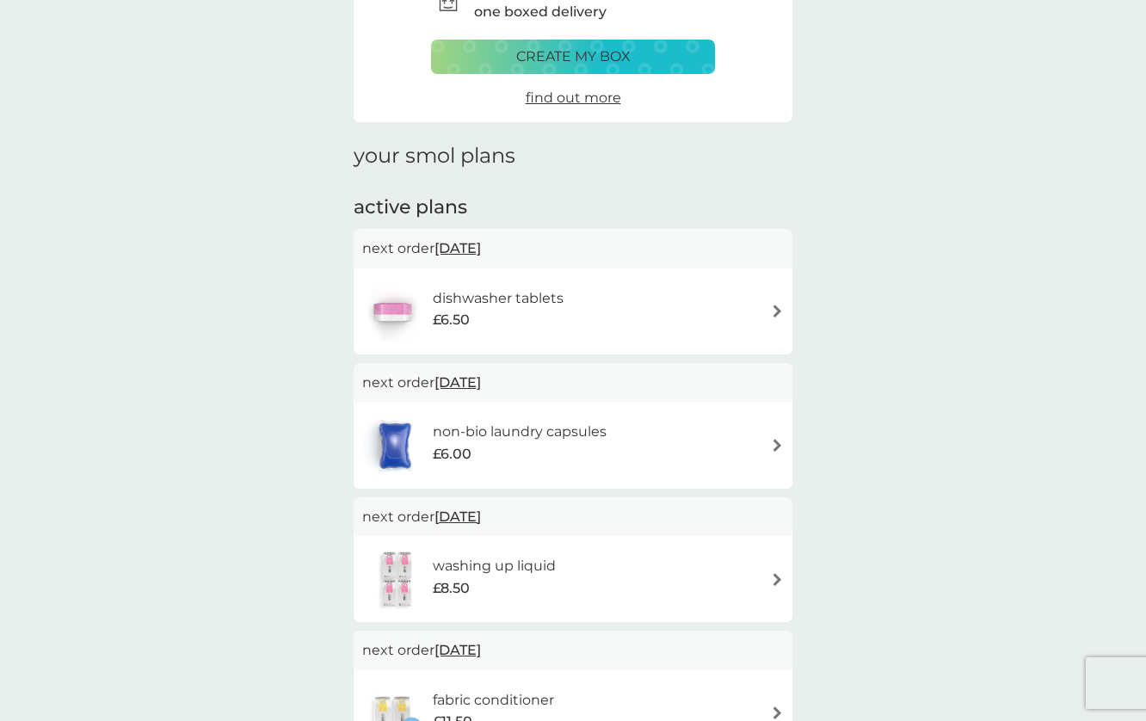
scroll to position [176, 0]
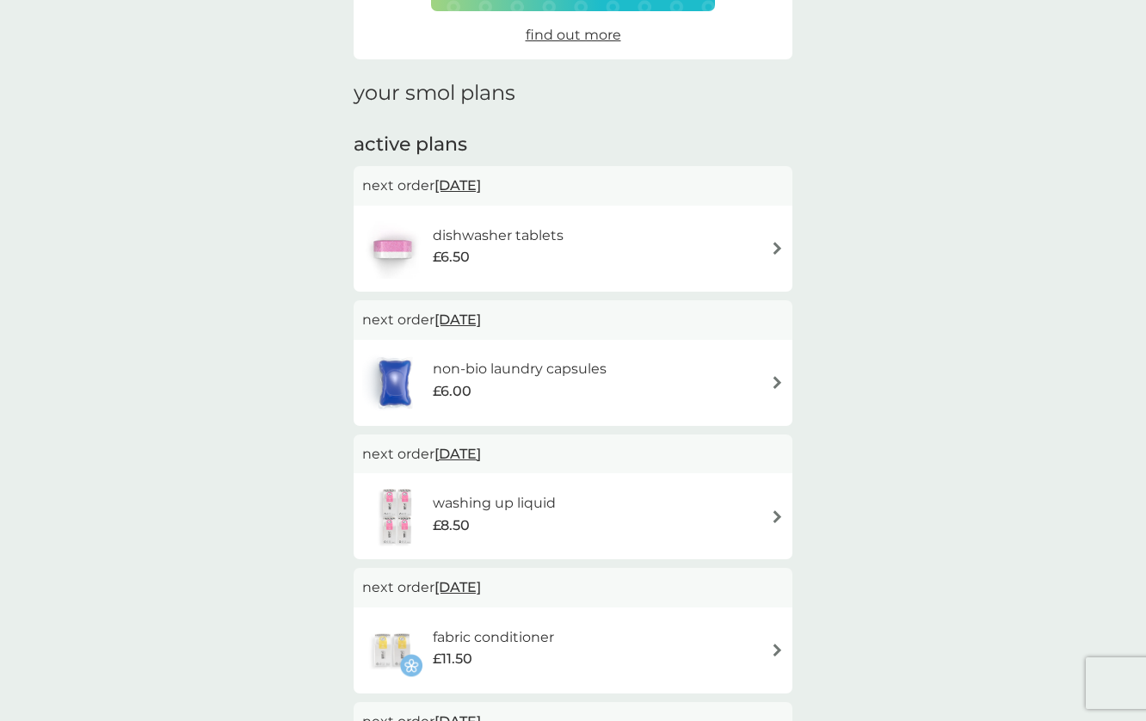
click at [682, 503] on div "washing up liquid £8.50" at bounding box center [573, 516] width 422 height 60
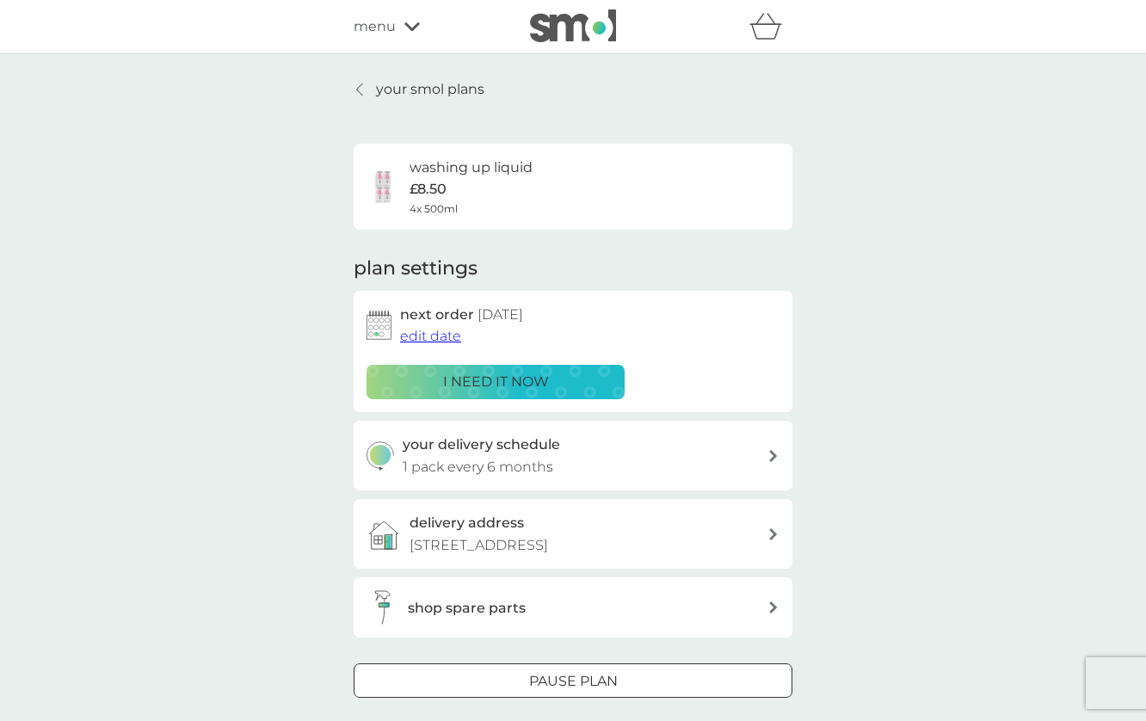
click at [495, 379] on p "i need it now" at bounding box center [496, 382] width 106 height 22
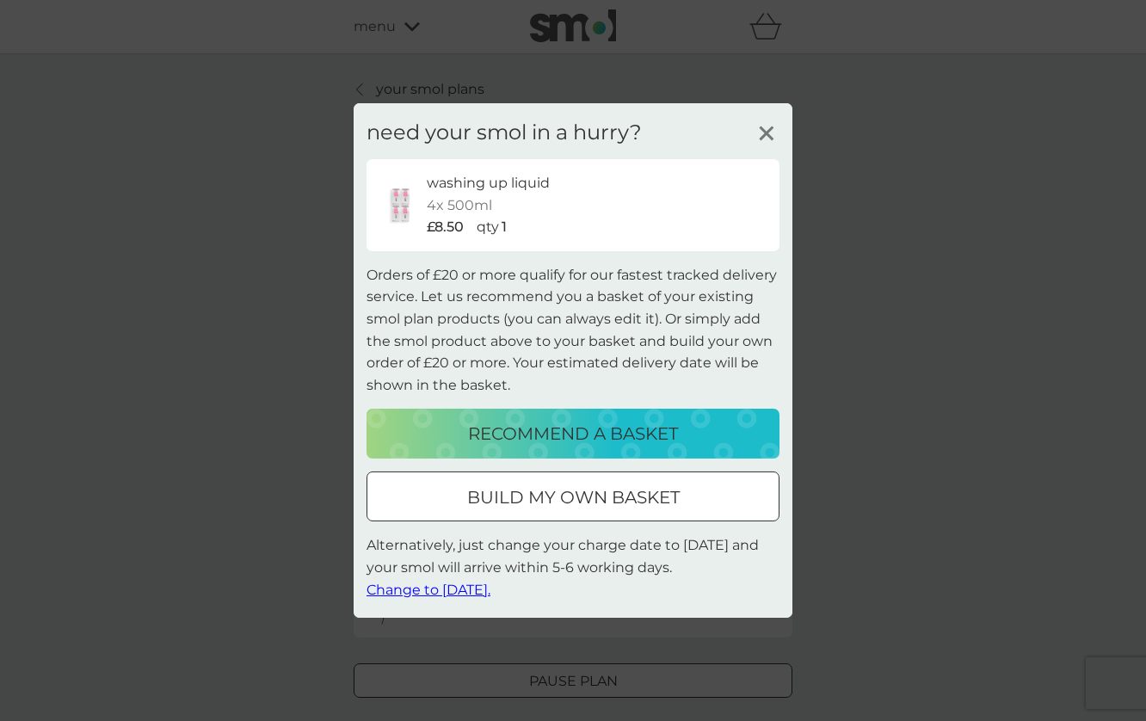
click at [765, 135] on line at bounding box center [766, 133] width 13 height 13
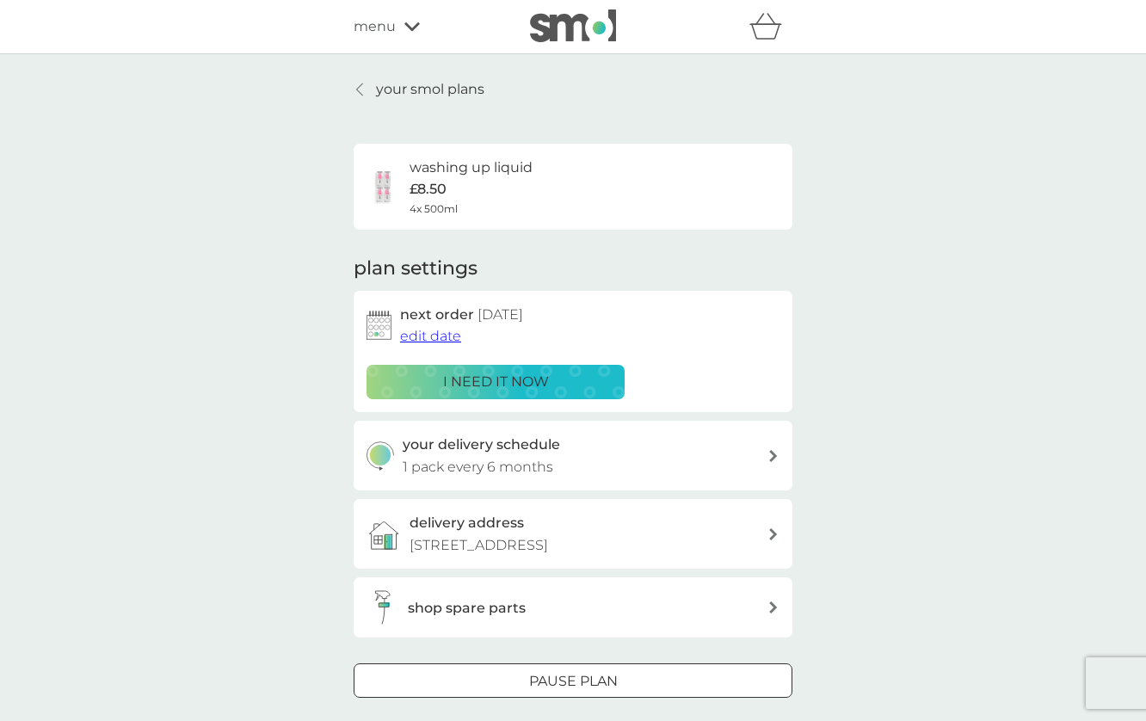
click at [439, 336] on span "edit date" at bounding box center [430, 336] width 61 height 16
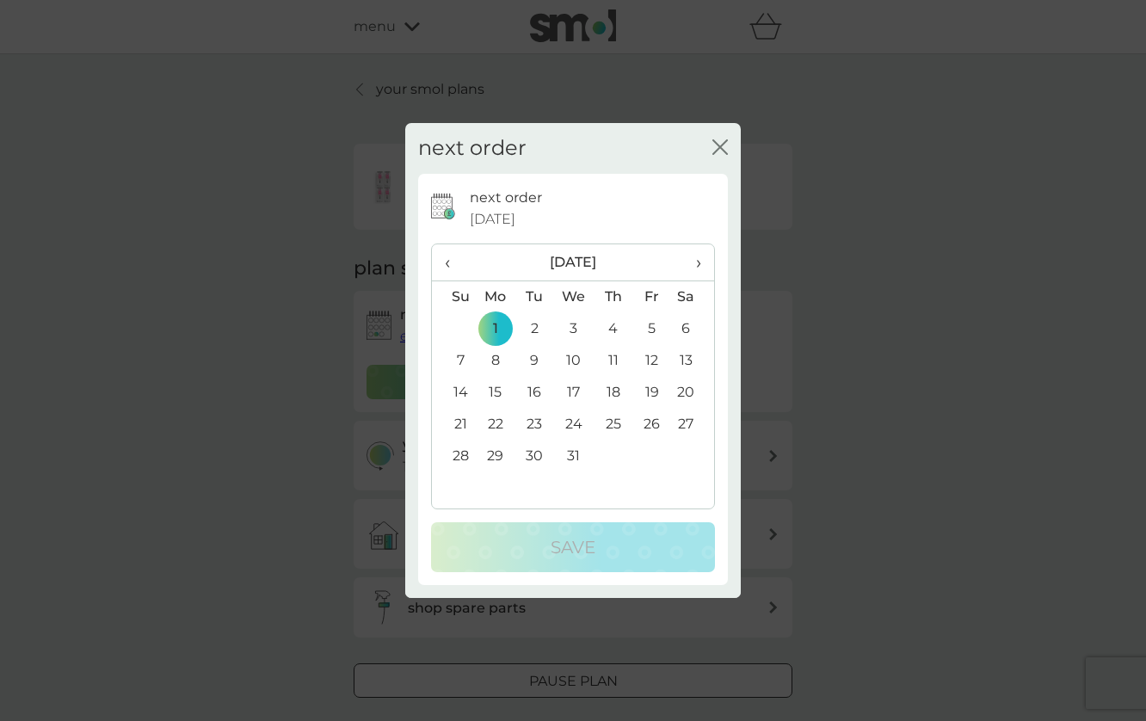
click at [448, 262] on span "‹" at bounding box center [454, 262] width 18 height 36
drag, startPoint x: 614, startPoint y: 359, endPoint x: 611, endPoint y: 369, distance: 10.9
click at [614, 359] on td "9" at bounding box center [613, 361] width 39 height 32
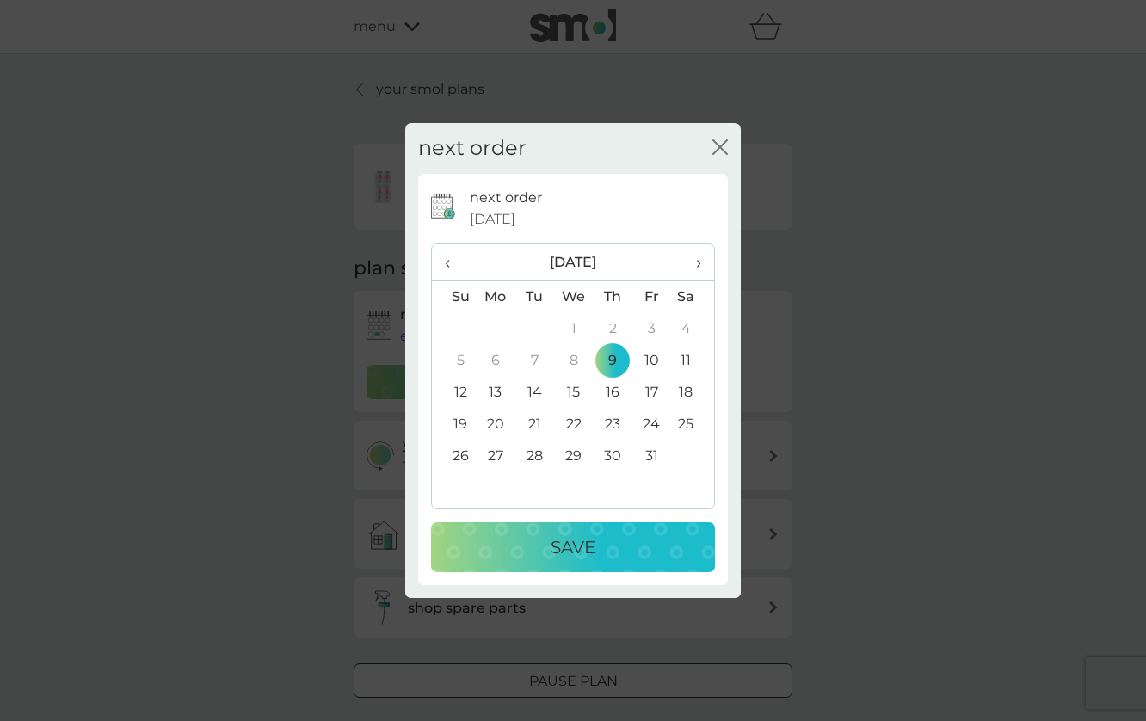
click at [613, 543] on div "Save" at bounding box center [573, 548] width 250 height 28
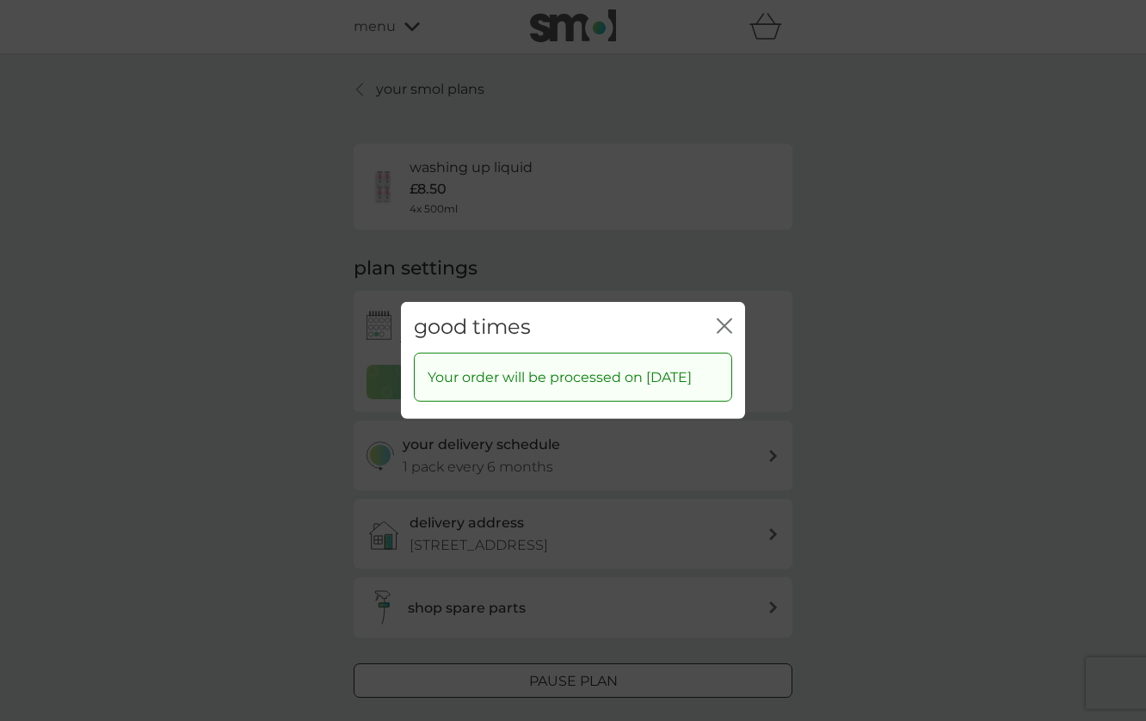
click at [725, 319] on icon "close" at bounding box center [728, 326] width 7 height 14
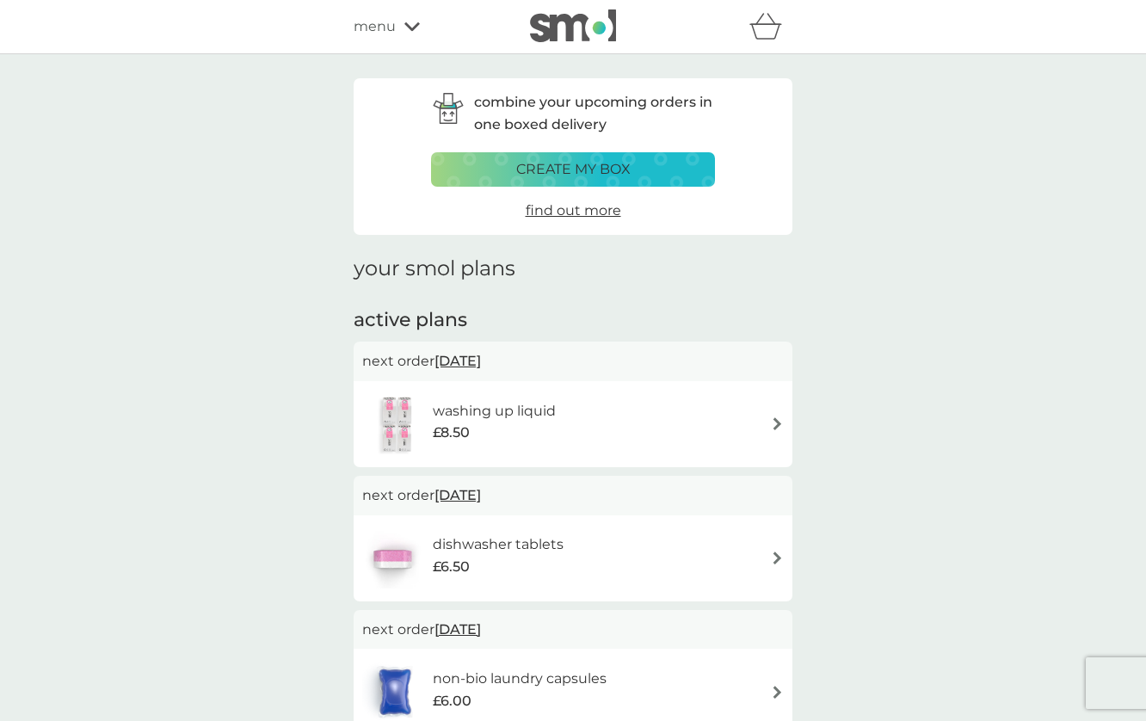
click at [411, 28] on icon at bounding box center [411, 27] width 15 height 10
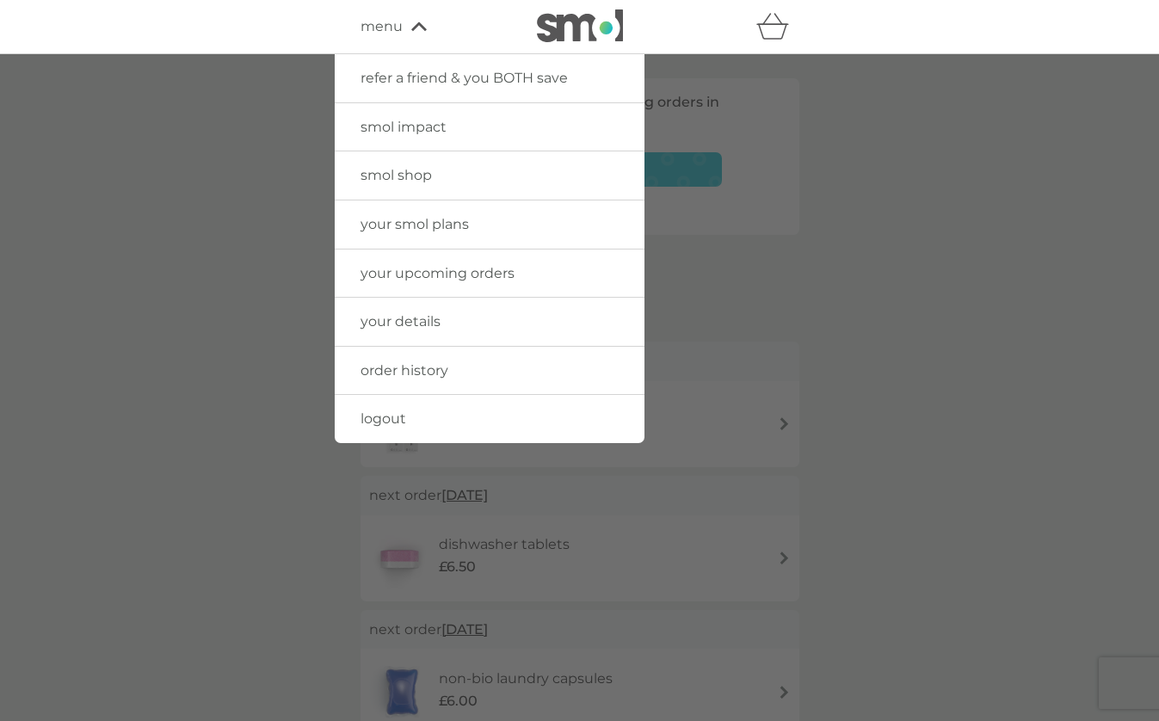
click at [445, 174] on link "smol shop" at bounding box center [490, 175] width 310 height 48
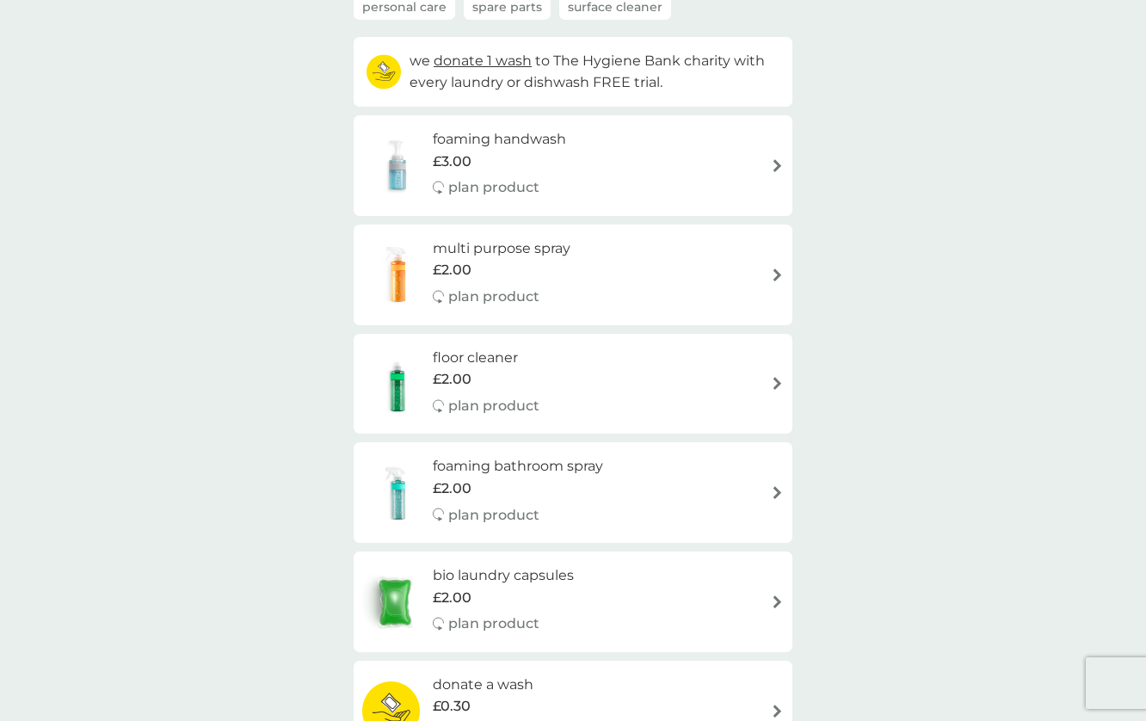
scroll to position [22, 0]
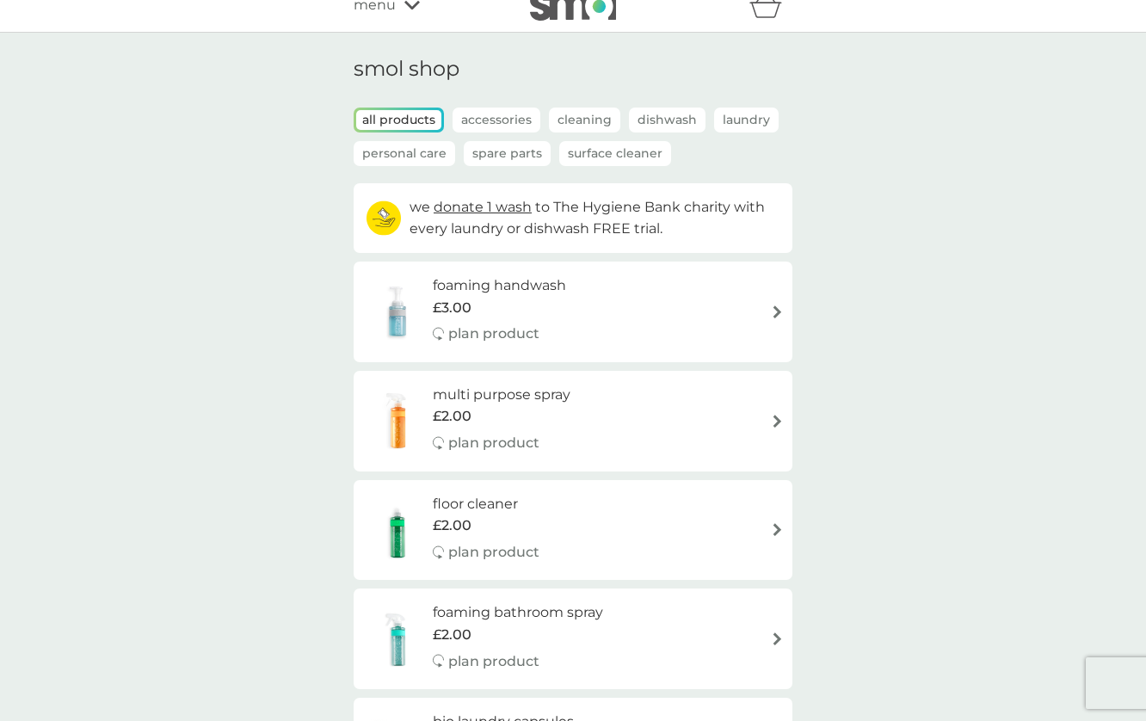
click at [603, 153] on p "Surface Cleaner" at bounding box center [615, 153] width 112 height 25
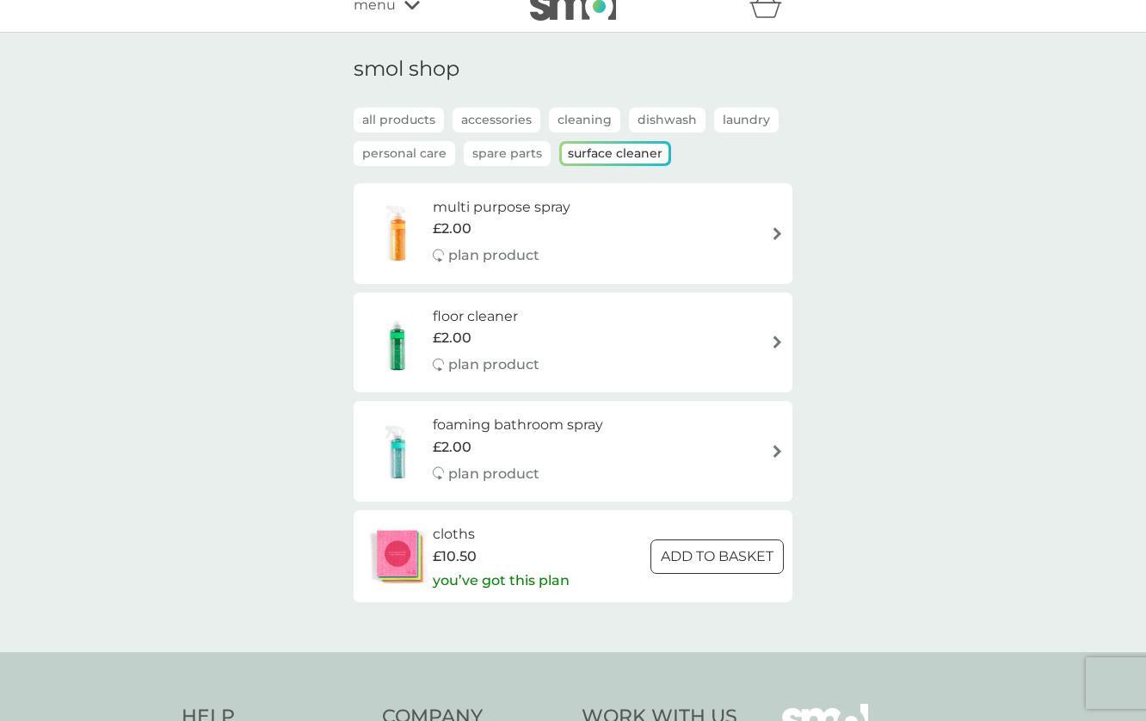
scroll to position [0, 0]
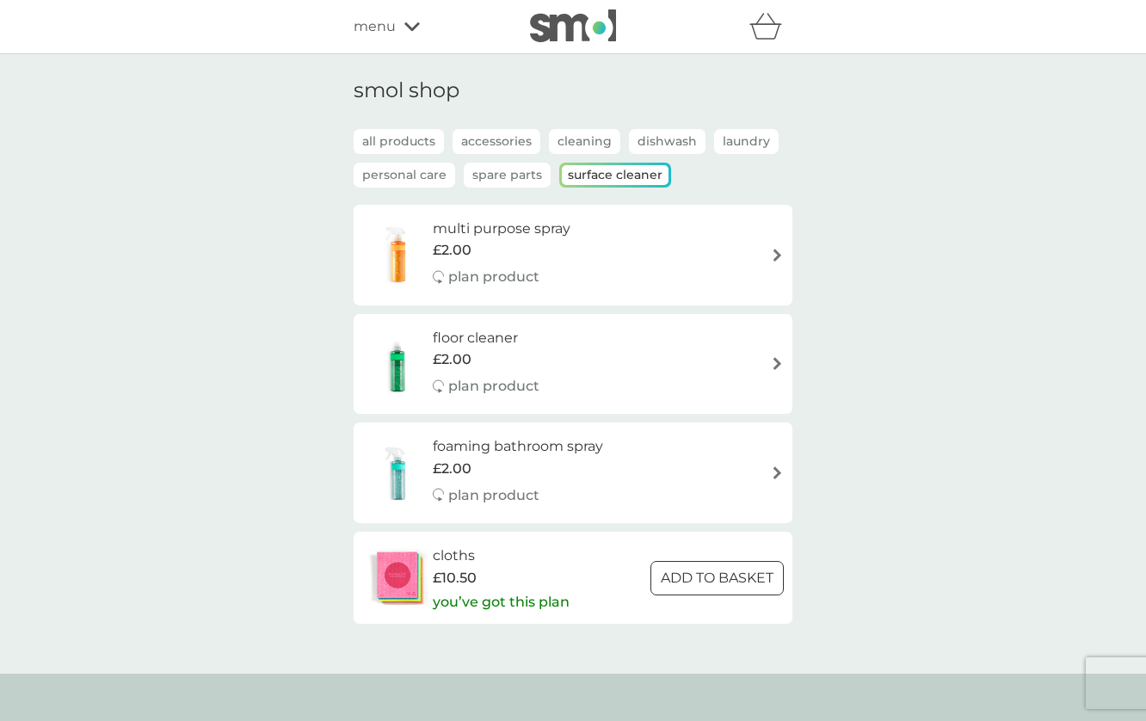
click at [415, 27] on icon at bounding box center [411, 26] width 15 height 9
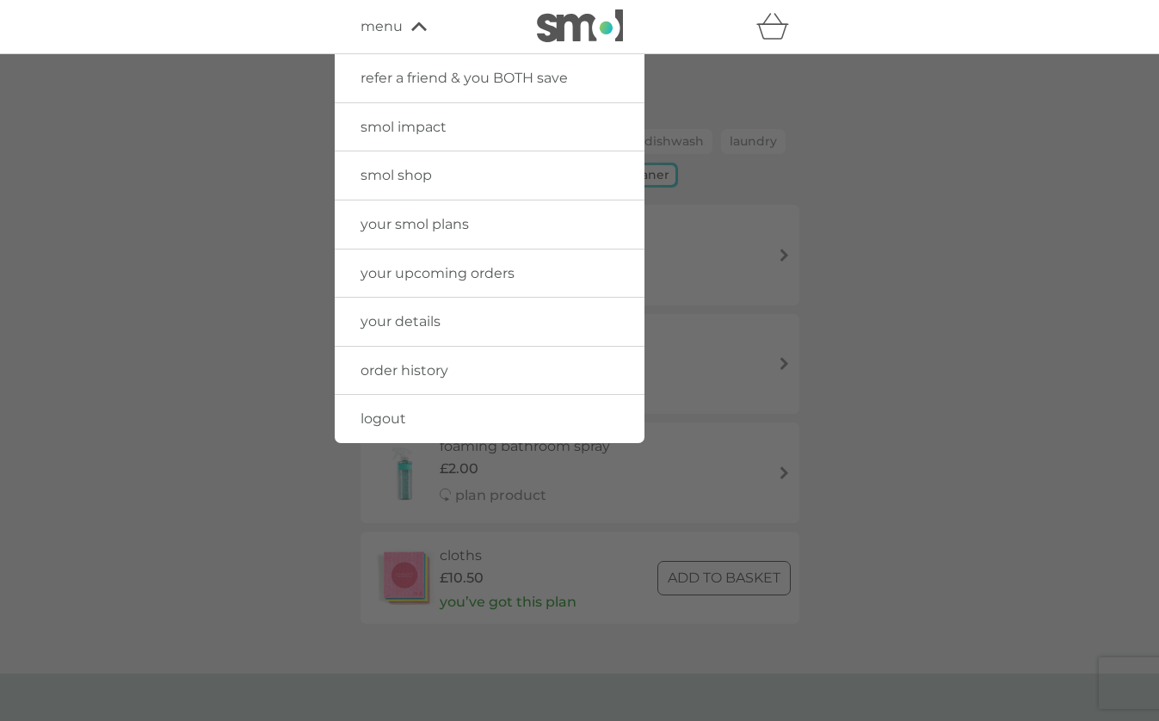
click at [458, 316] on link "your details" at bounding box center [490, 322] width 310 height 48
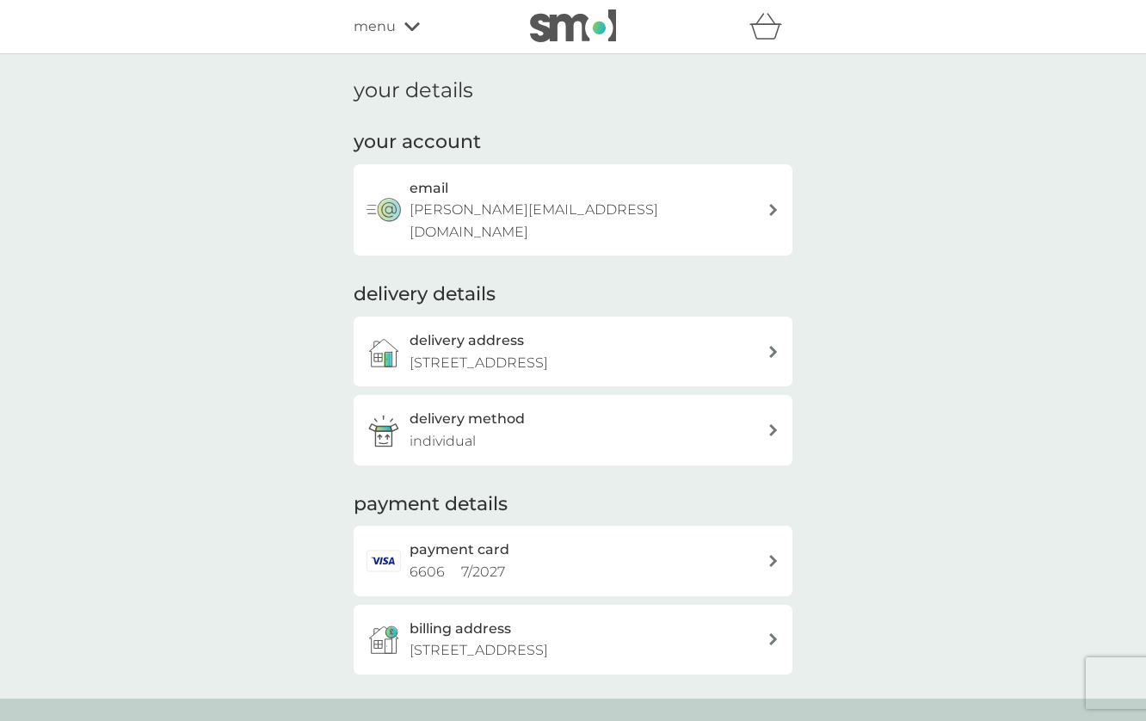
click at [415, 31] on icon at bounding box center [411, 27] width 15 height 10
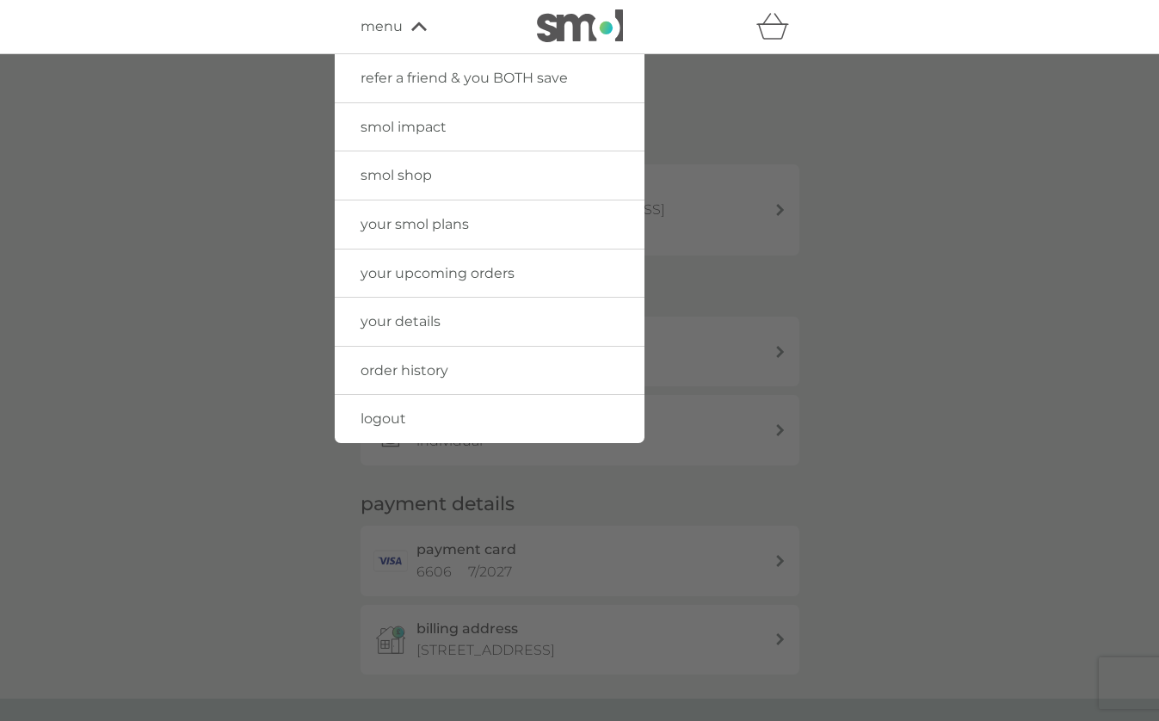
click at [396, 414] on span "logout" at bounding box center [384, 419] width 46 height 16
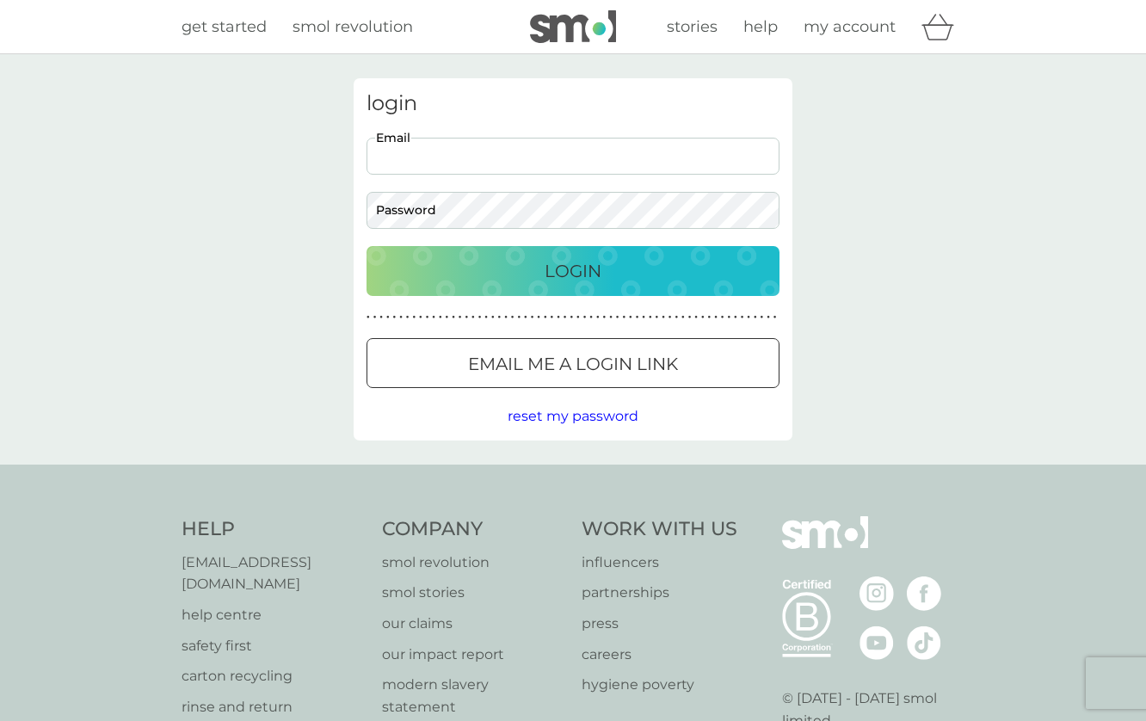
click at [224, 350] on div "login Email Password Login ● ● ● ● ● ● ● ● ● ● ● ● ● ● ● ● ● ● ● ● ● ● ● ● ● ● …" at bounding box center [573, 259] width 1146 height 411
